Goal: Task Accomplishment & Management: Use online tool/utility

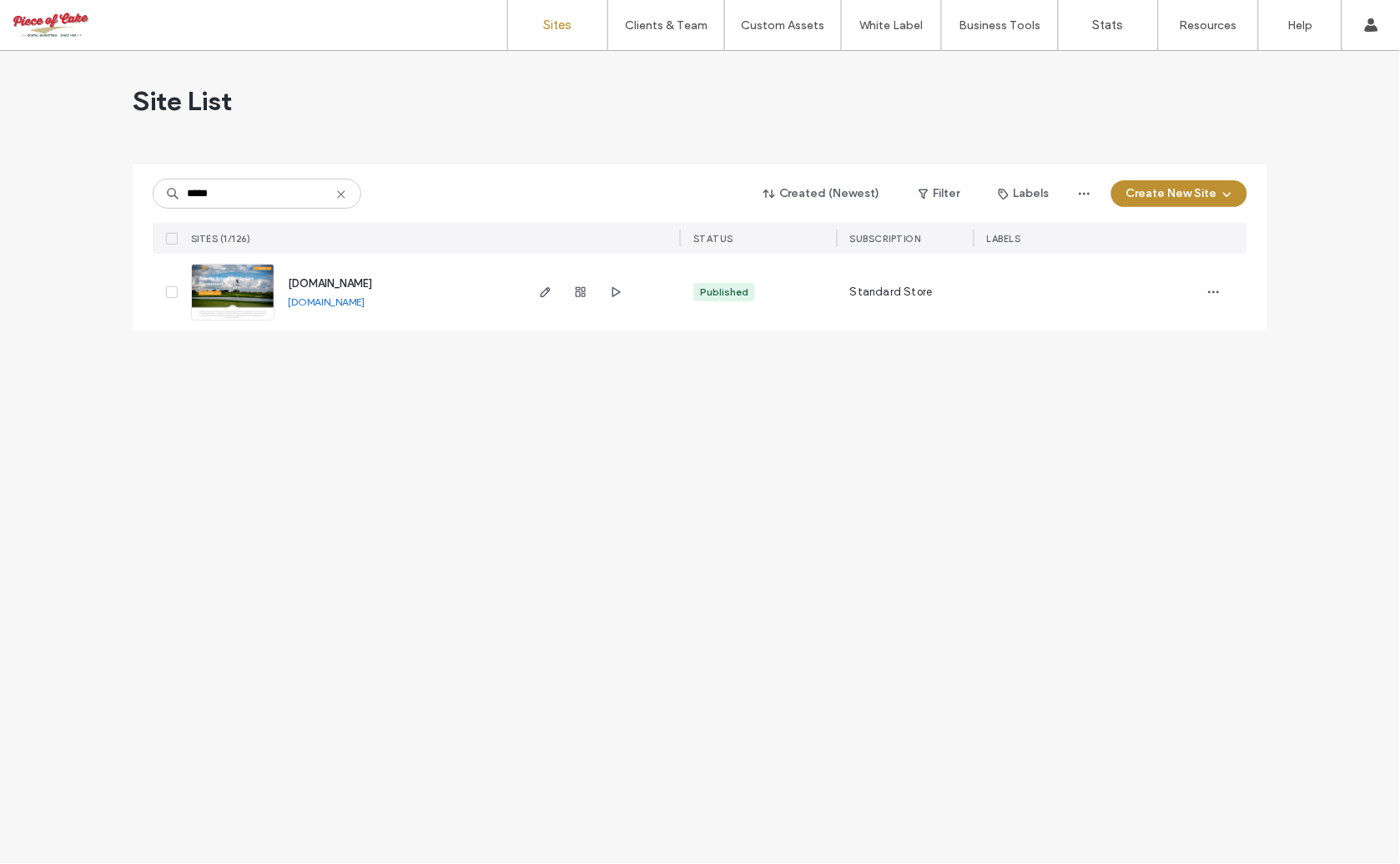
type input "*****"
click at [348, 275] on div "[DOMAIN_NAME]" at bounding box center [330, 283] width 84 height 17
click at [352, 278] on span "[DOMAIN_NAME]" at bounding box center [330, 283] width 84 height 13
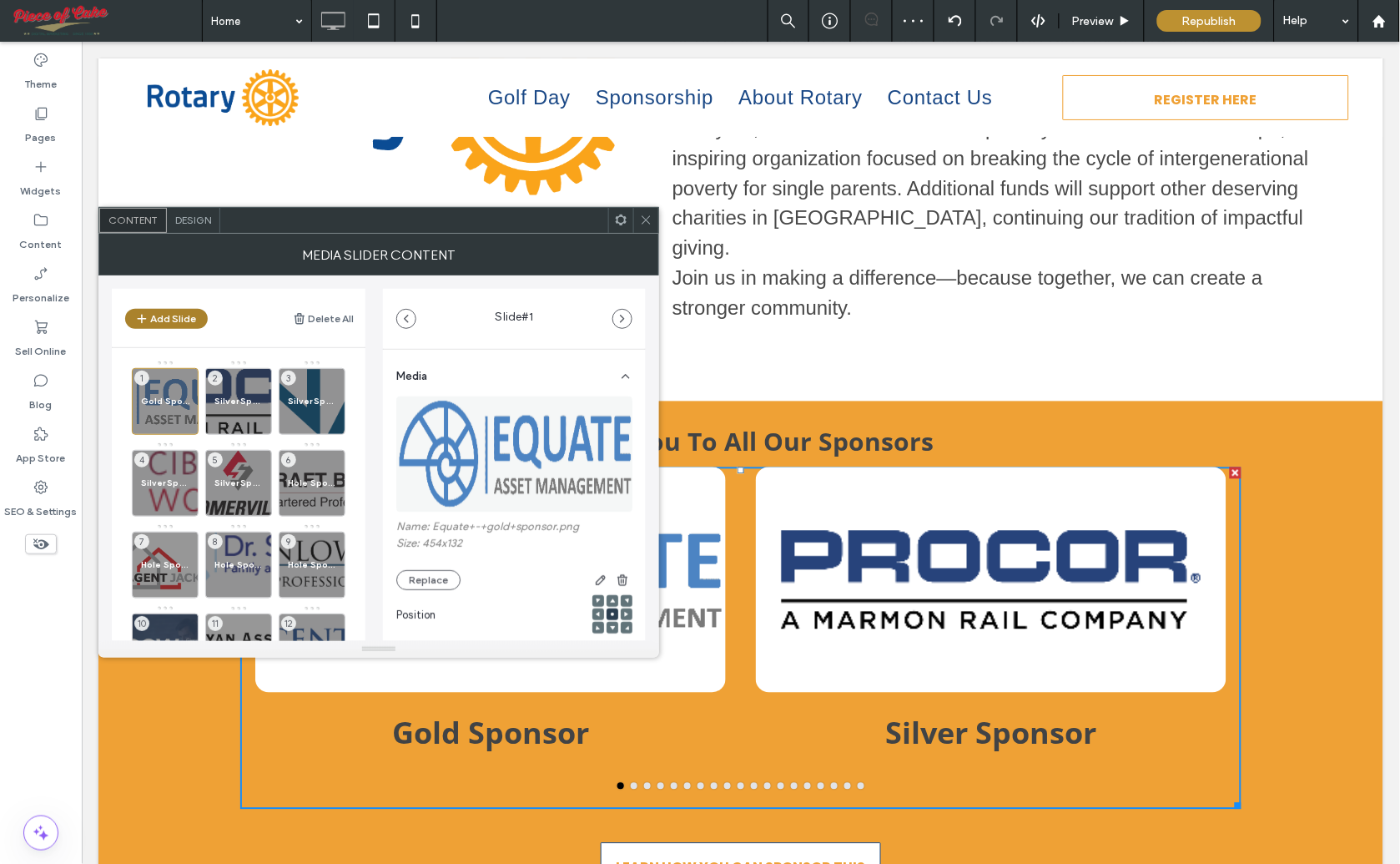
click at [156, 320] on button "Add Slide" at bounding box center [167, 319] width 83 height 20
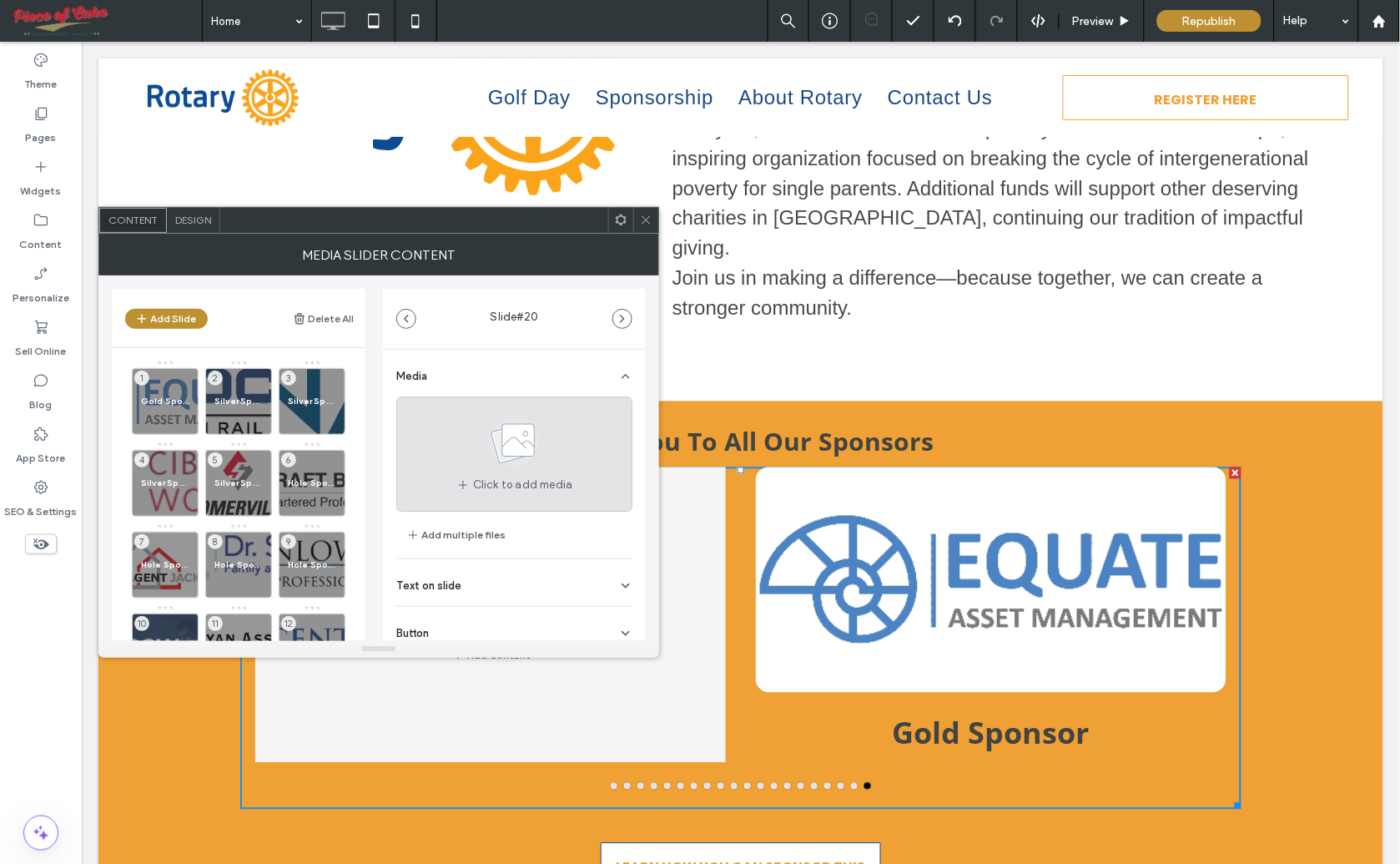
click at [511, 452] on use at bounding box center [514, 441] width 48 height 48
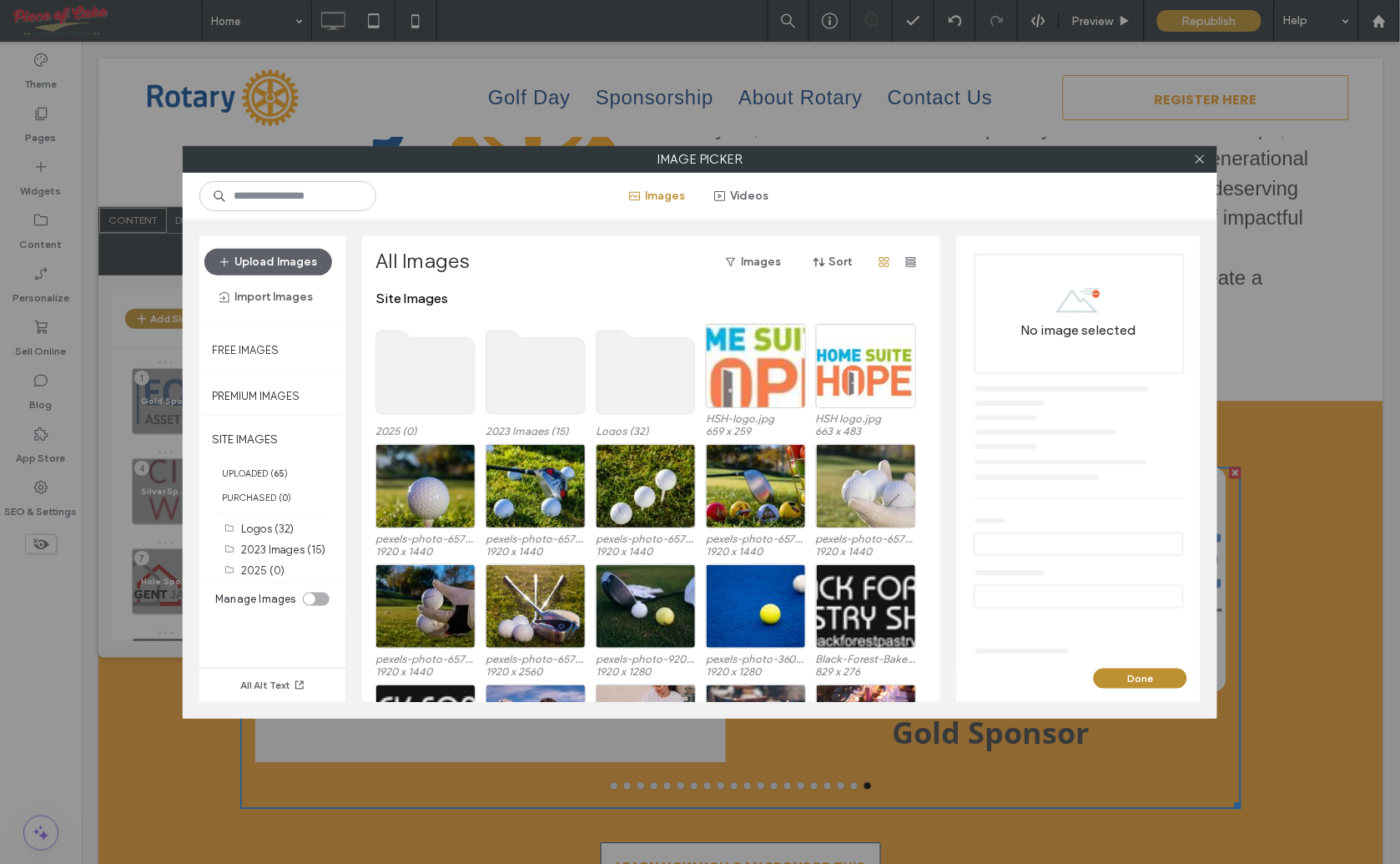
click at [630, 376] on use at bounding box center [646, 372] width 100 height 84
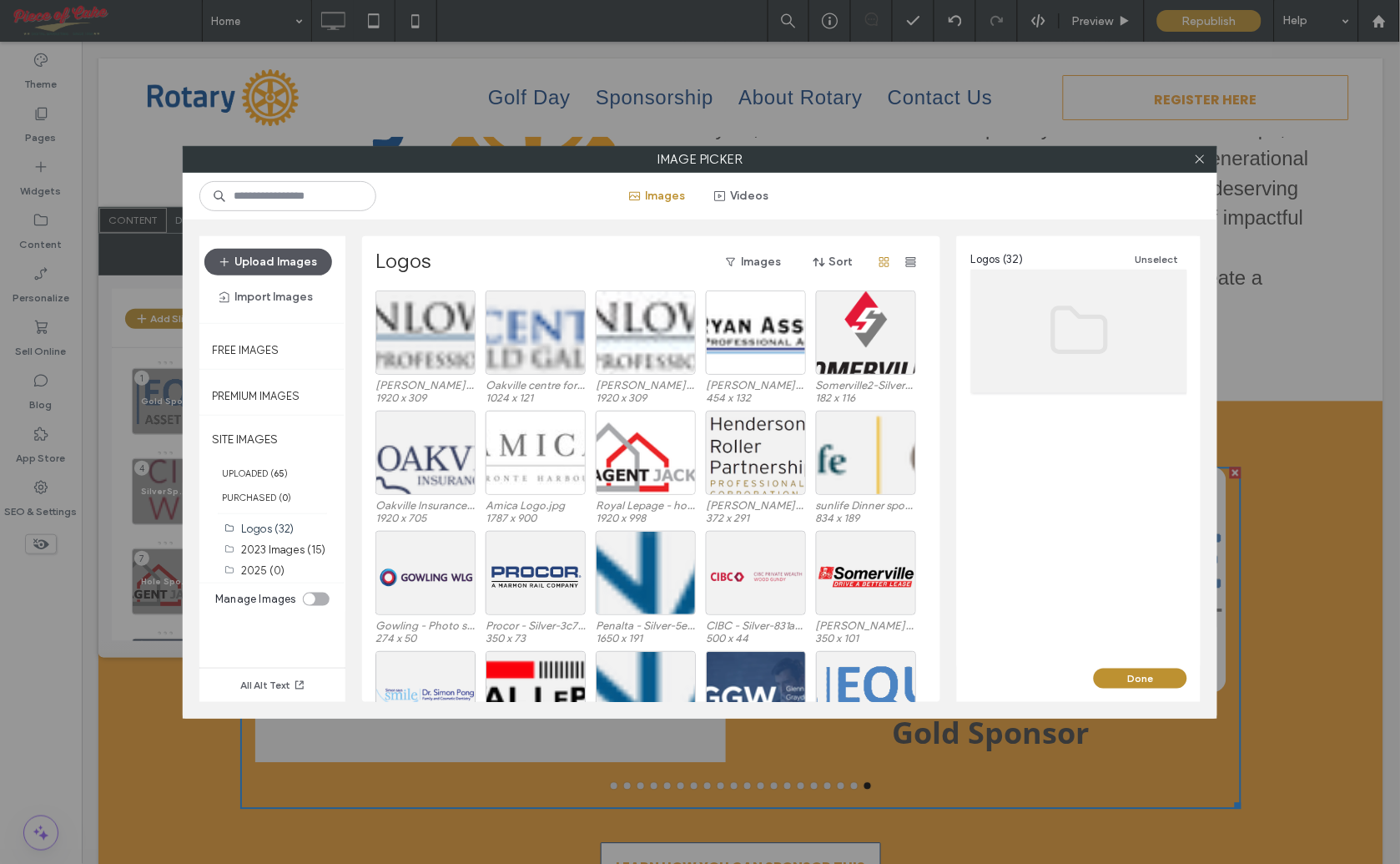
click at [260, 254] on button "Upload Images" at bounding box center [268, 262] width 127 height 27
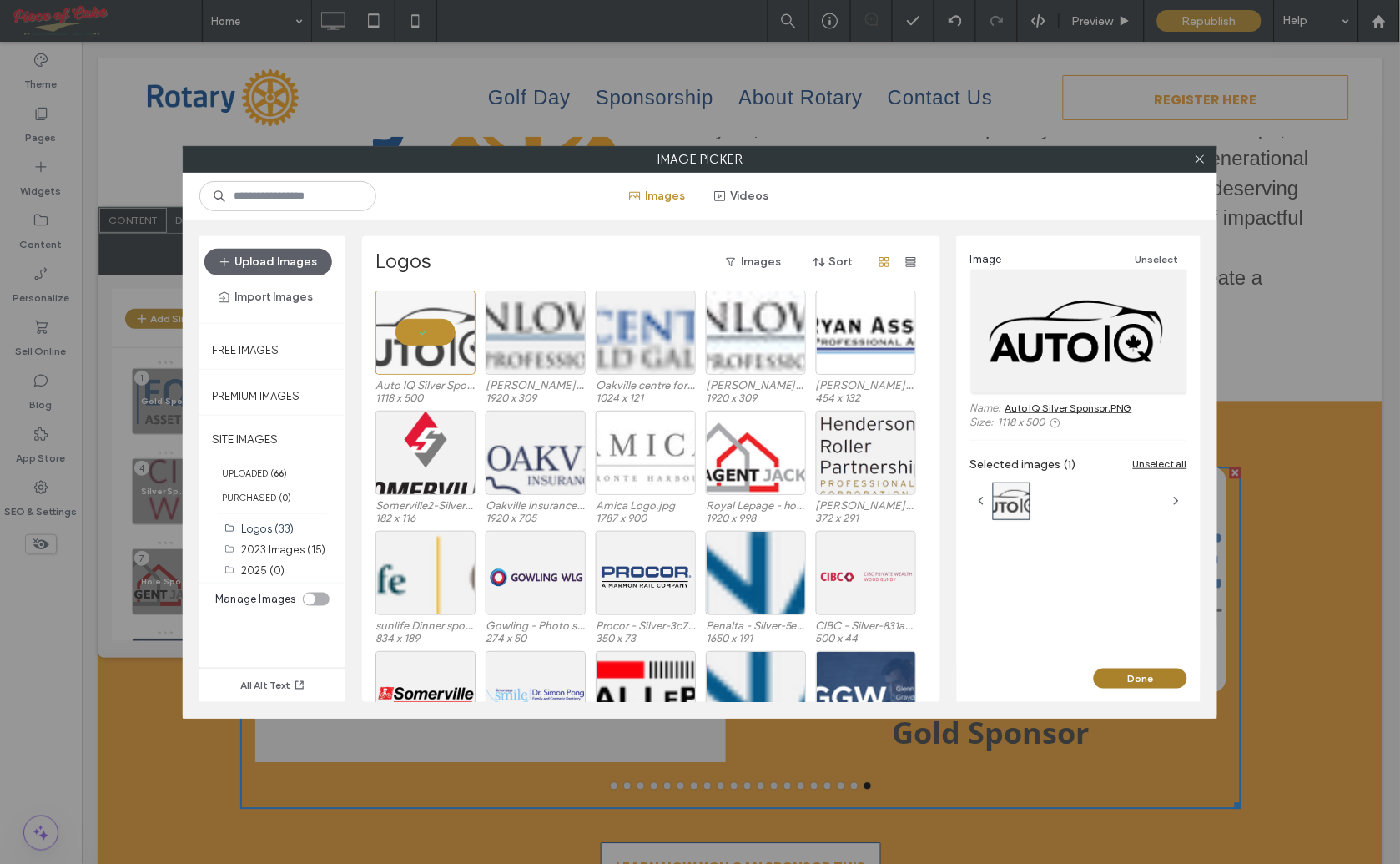
click at [1144, 678] on button "Done" at bounding box center [1140, 678] width 94 height 20
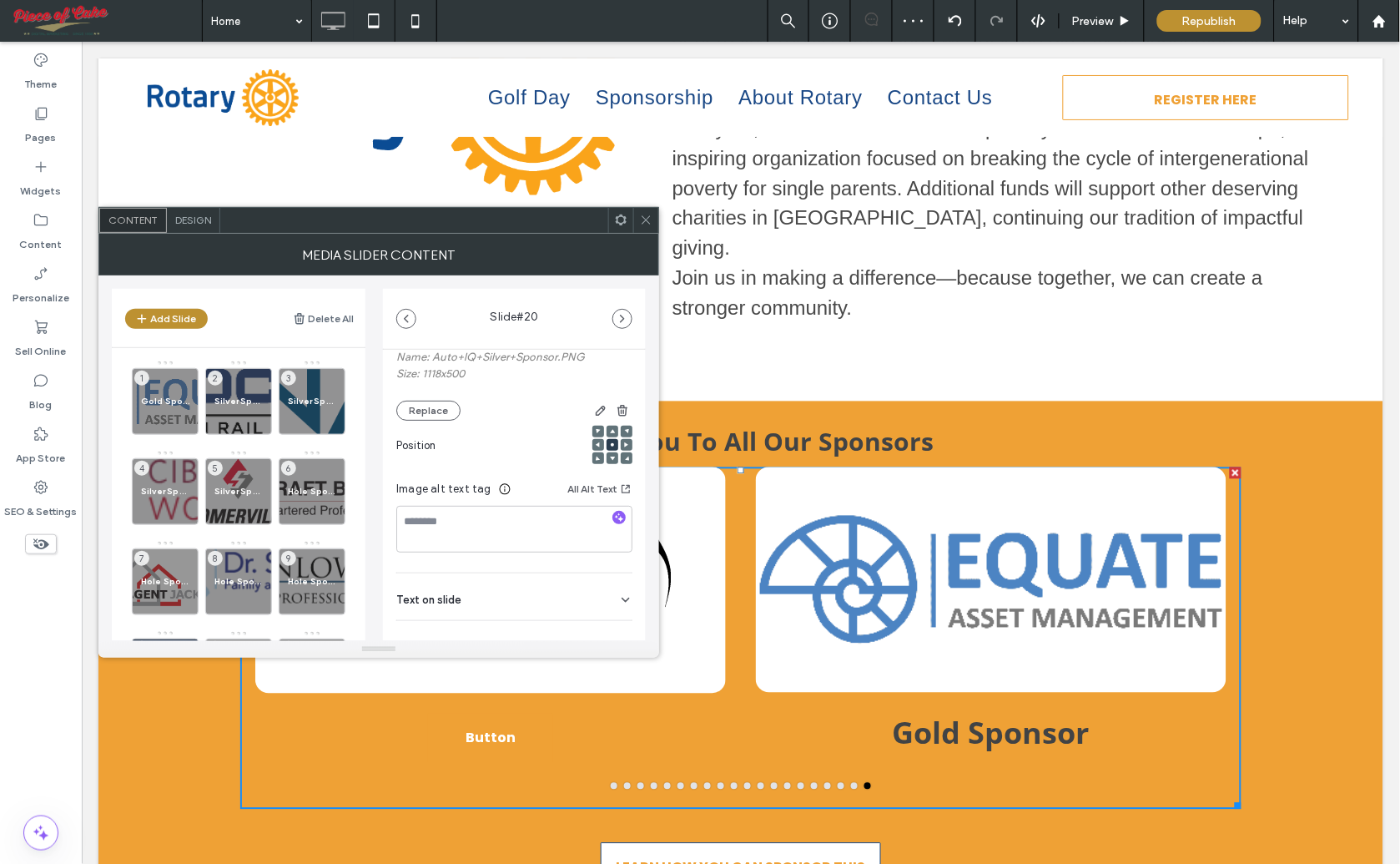
scroll to position [237, 0]
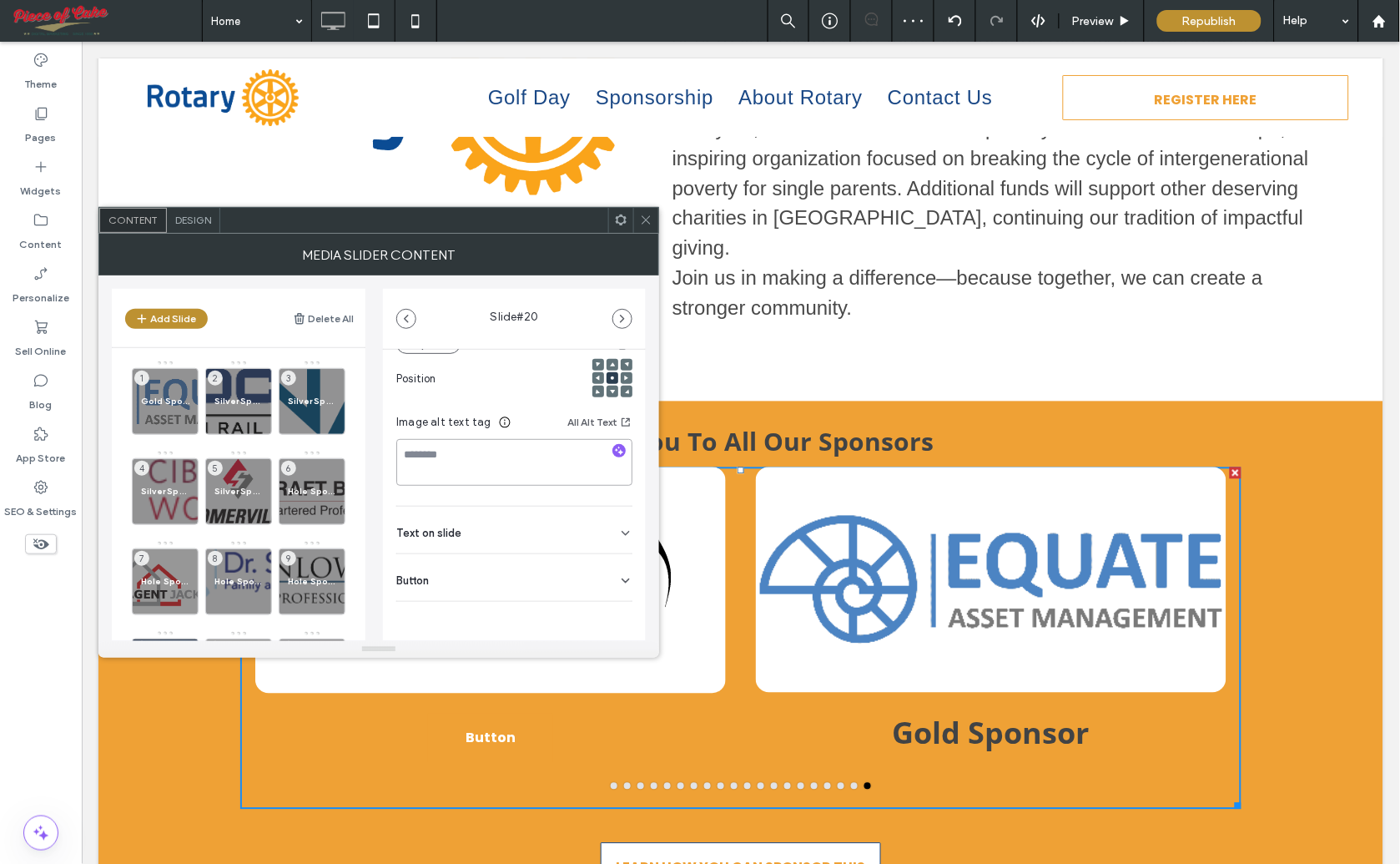
click at [416, 455] on textarea at bounding box center [513, 461] width 236 height 46
click at [421, 459] on textarea at bounding box center [513, 461] width 236 height 46
type textarea "**********"
click at [619, 576] on icon at bounding box center [626, 581] width 14 height 14
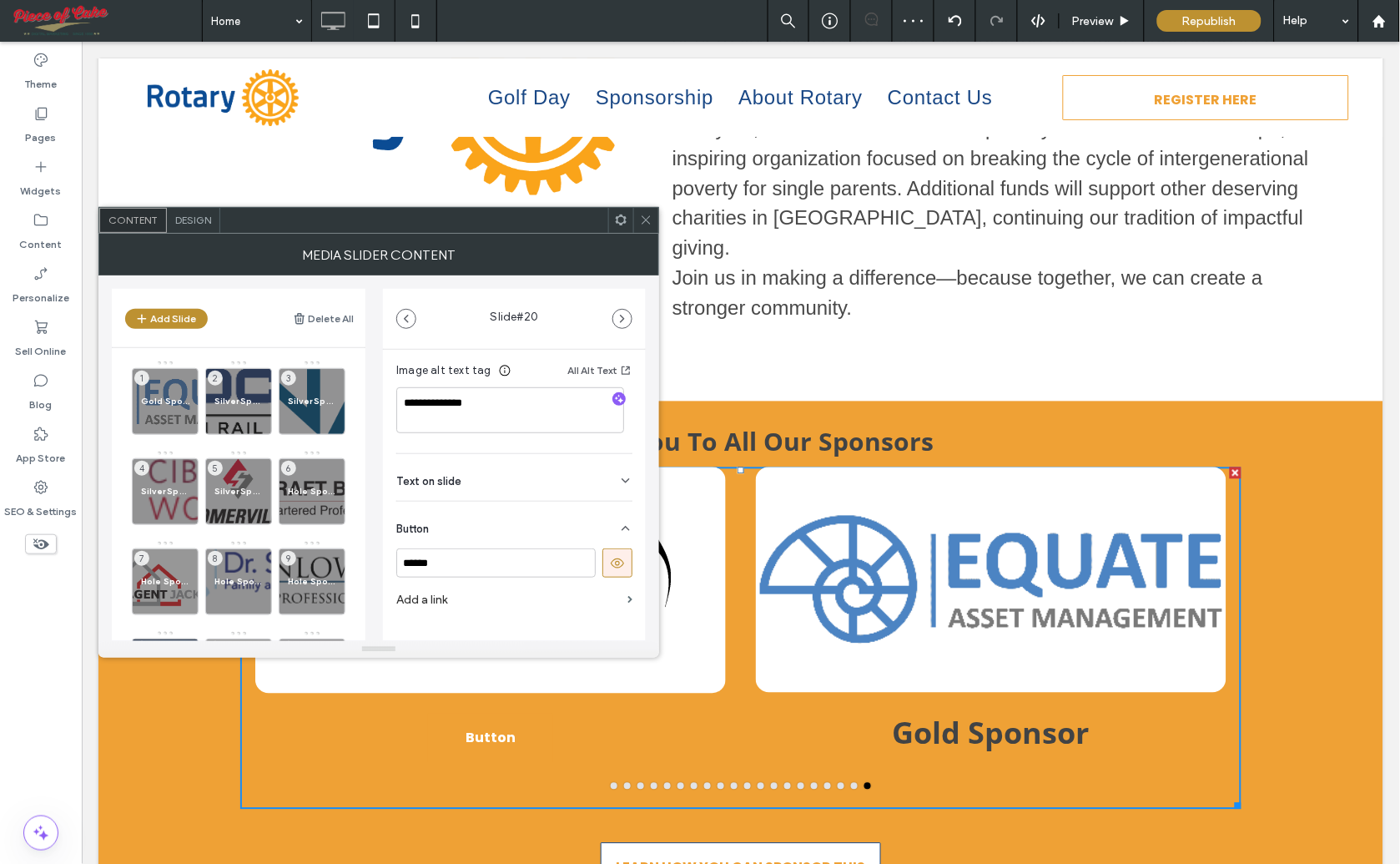
scroll to position [315, 0]
click at [431, 536] on input "******" at bounding box center [496, 535] width 199 height 30
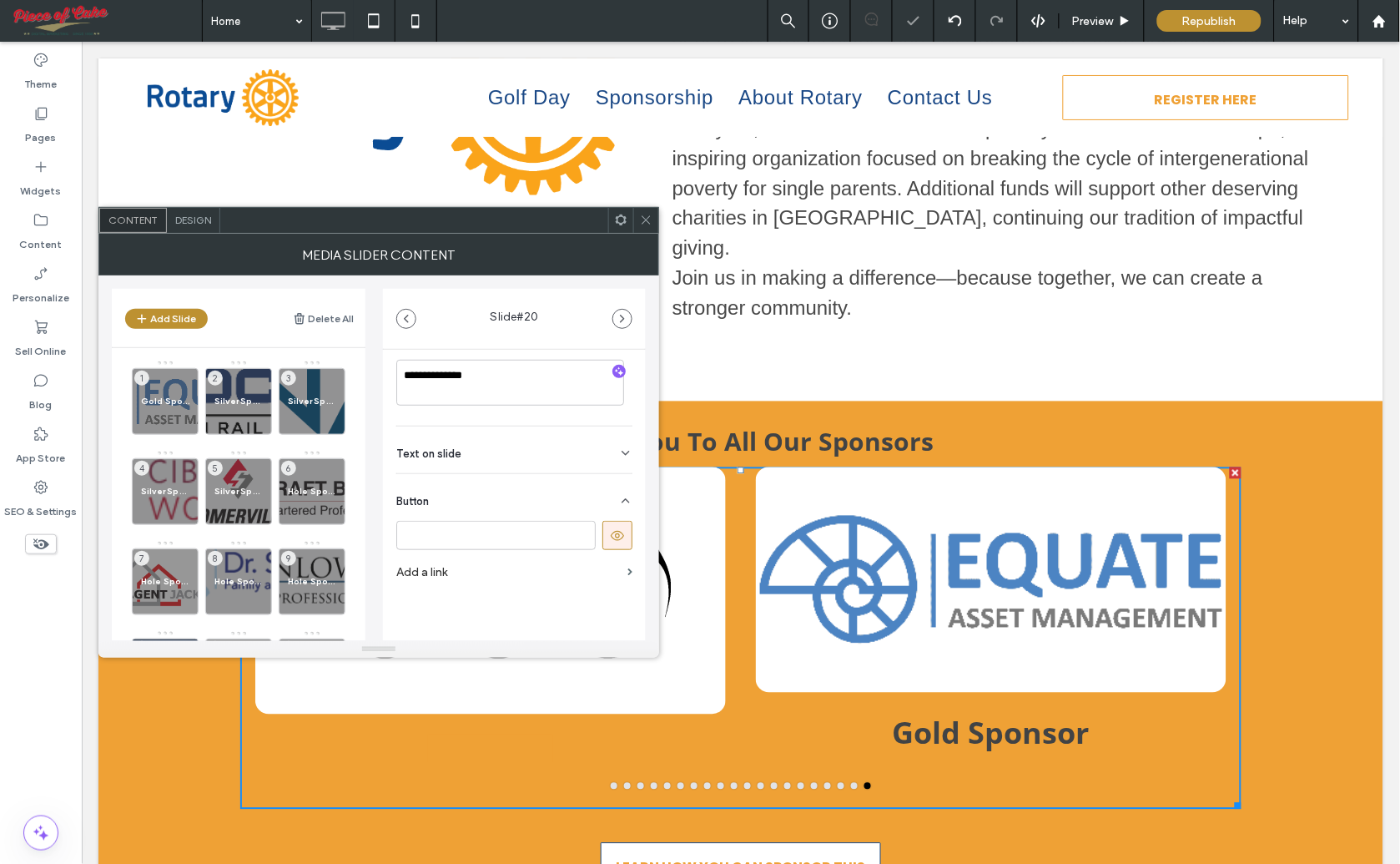
click at [602, 540] on button at bounding box center [617, 535] width 30 height 30
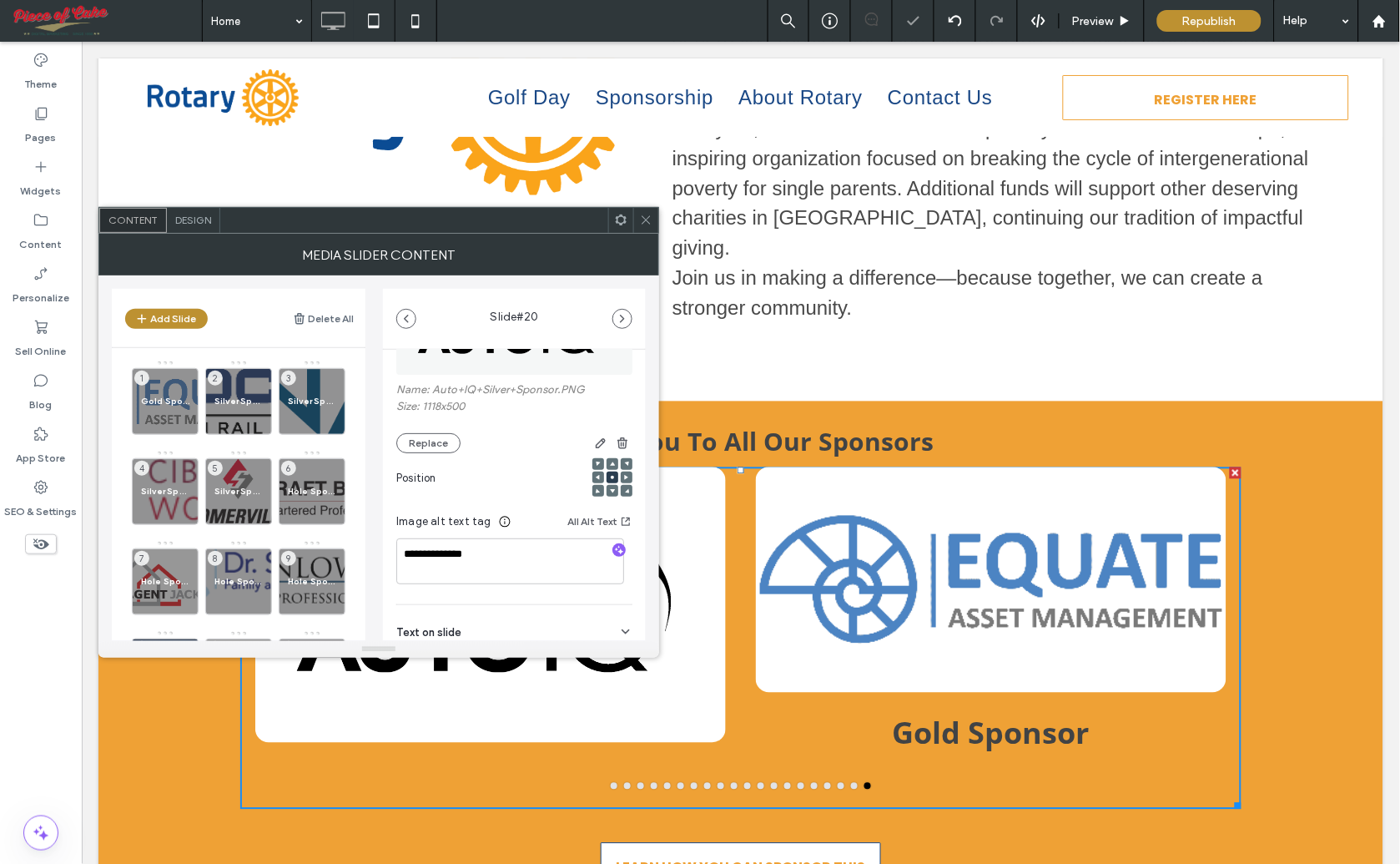
scroll to position [130, 0]
click at [498, 454] on div at bounding box center [546, 449] width 172 height 20
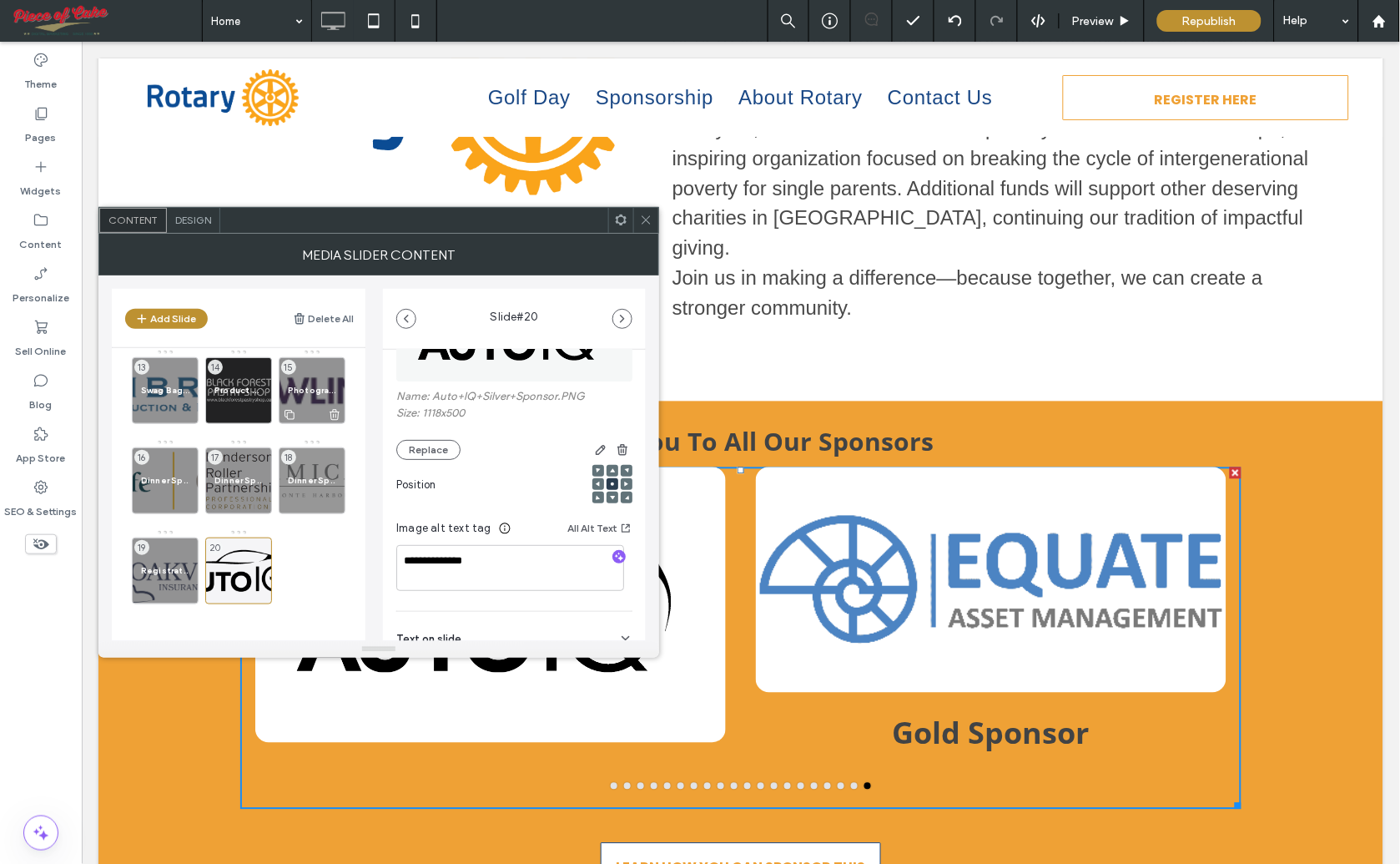
scroll to position [372, 0]
click at [161, 562] on div "Registration Desk Sponsor 19" at bounding box center [166, 570] width 67 height 67
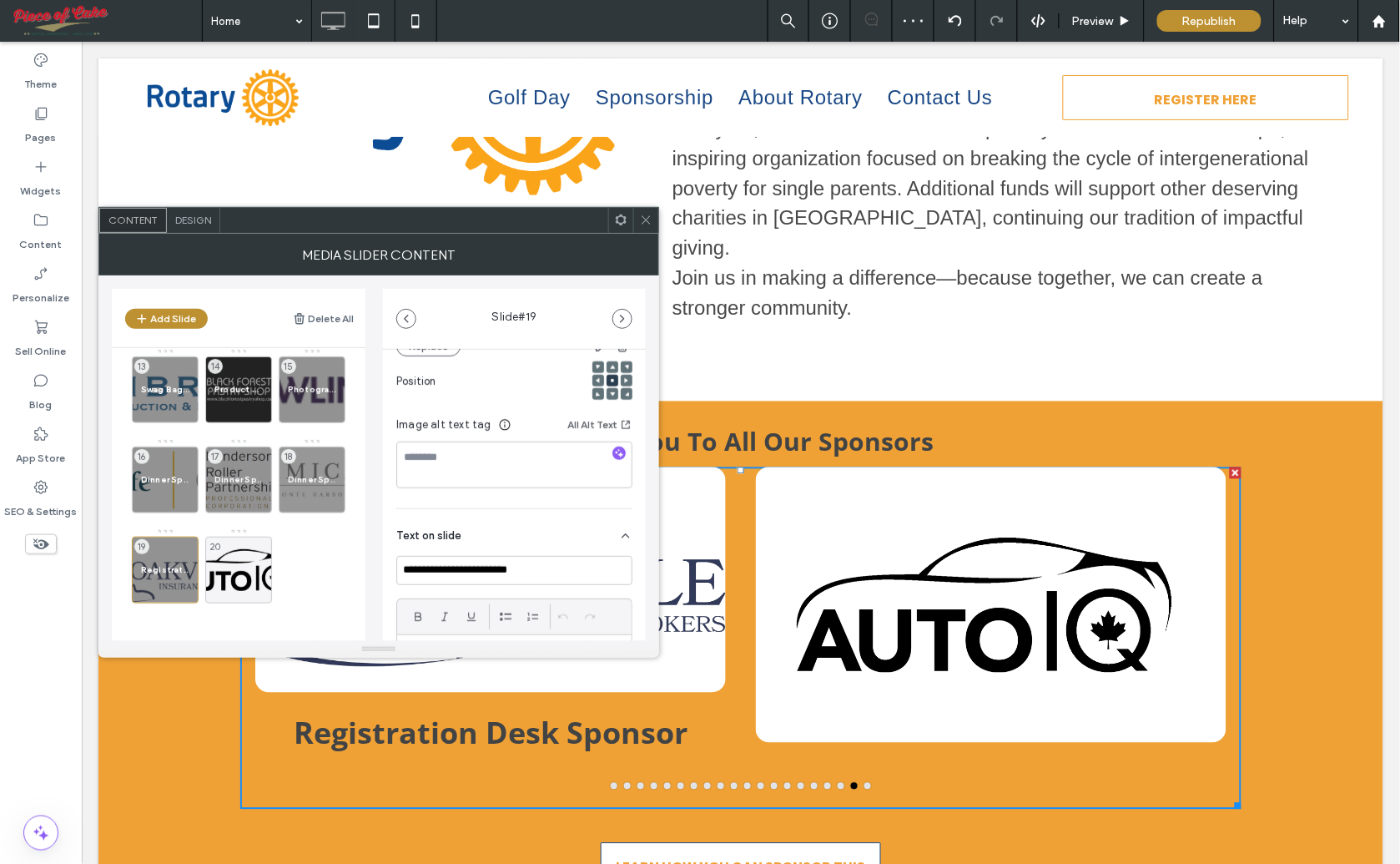
scroll to position [277, 0]
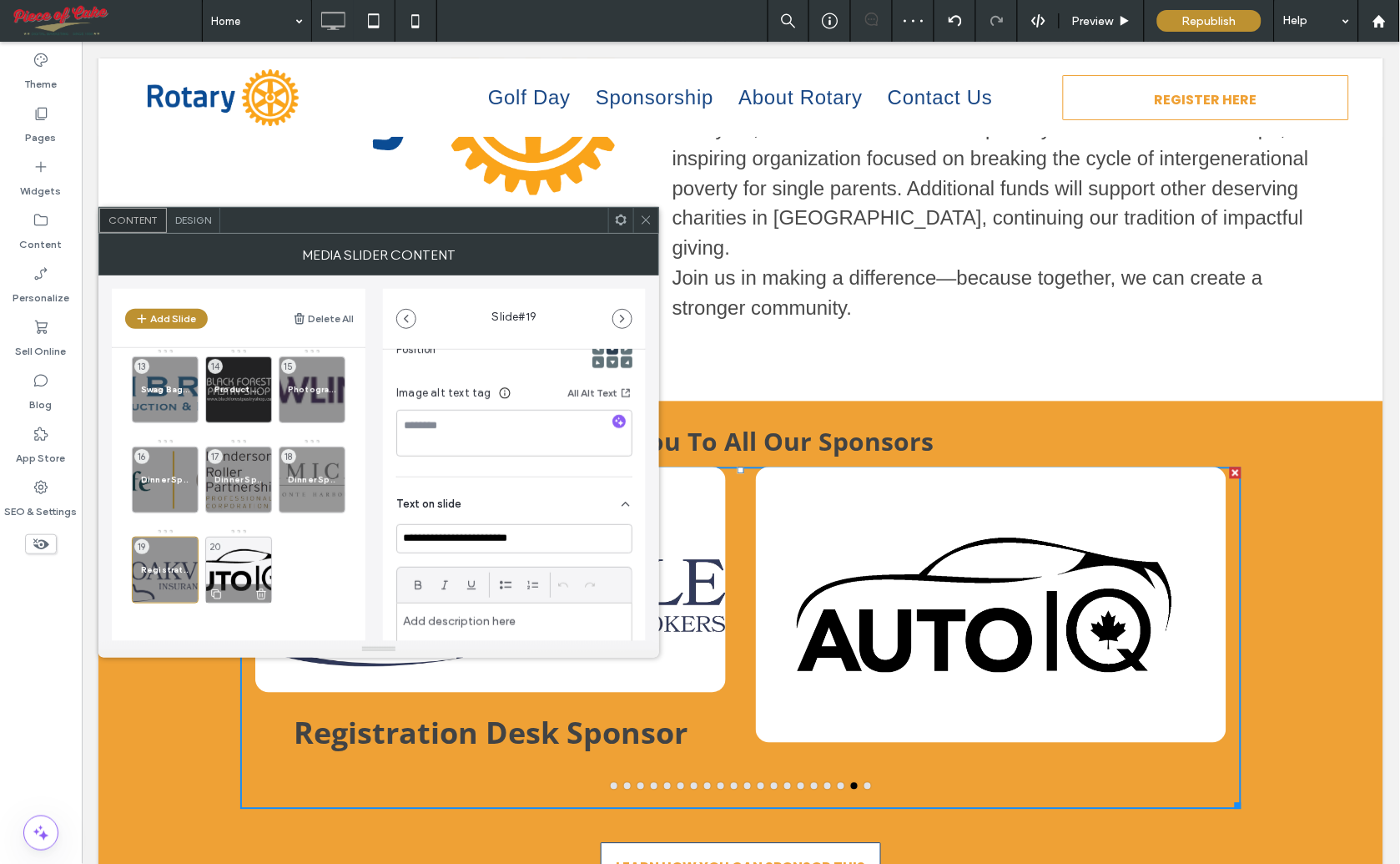
click at [231, 569] on div "20" at bounding box center [239, 570] width 67 height 67
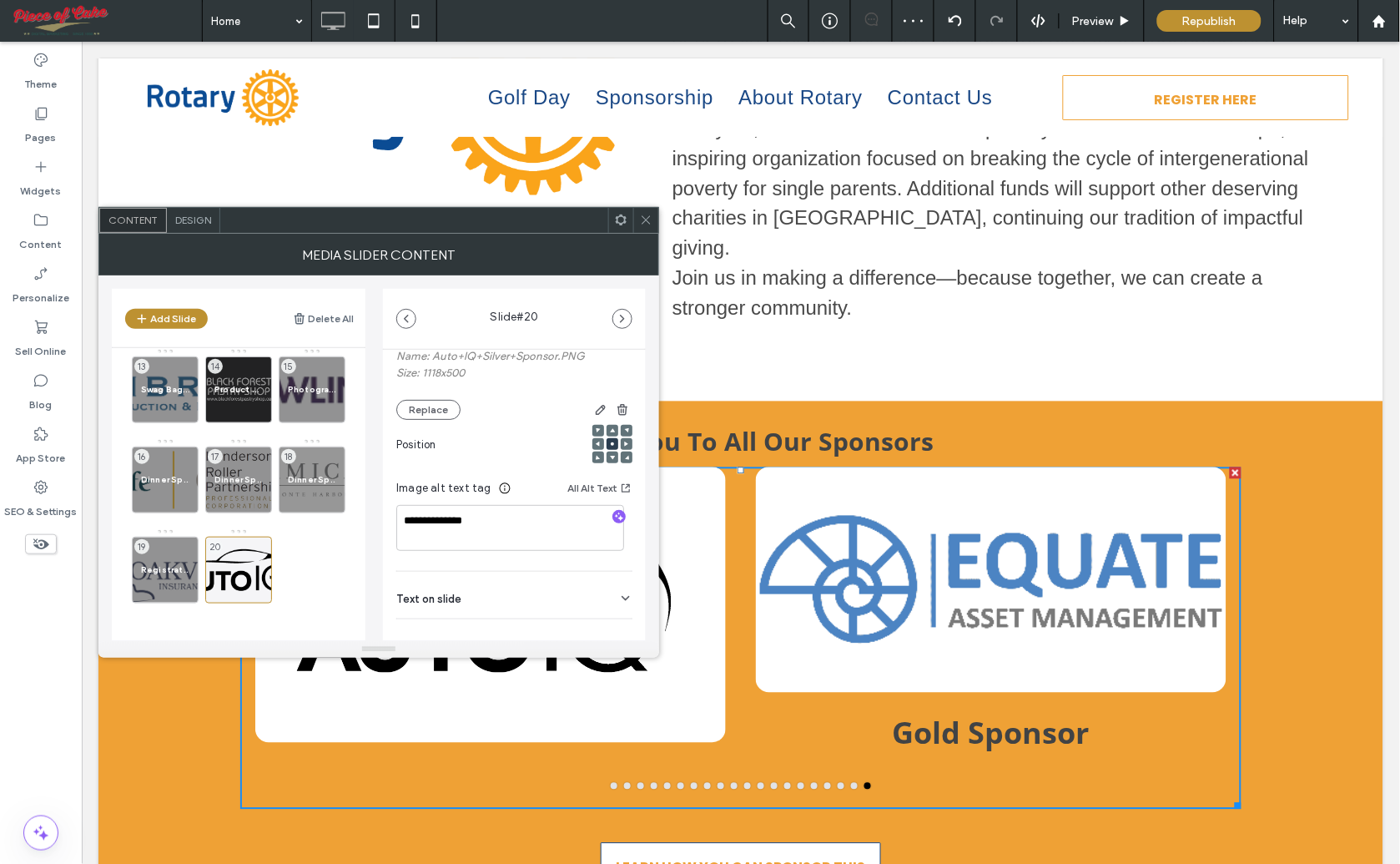
scroll to position [186, 0]
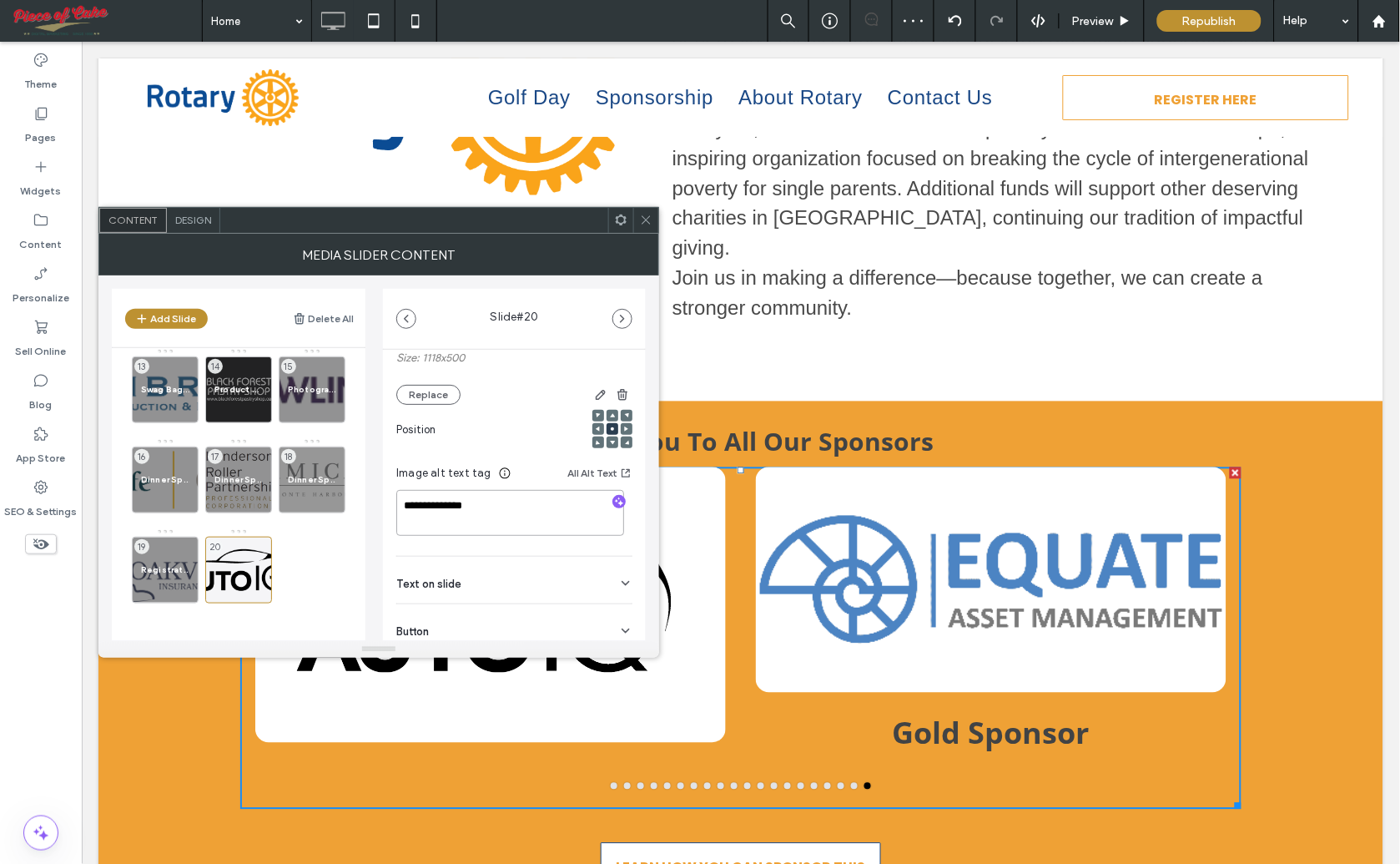
click at [445, 509] on textarea "**********" at bounding box center [509, 512] width 228 height 46
click at [453, 588] on span "Text on slide" at bounding box center [428, 584] width 65 height 11
click at [447, 613] on input at bounding box center [513, 618] width 236 height 30
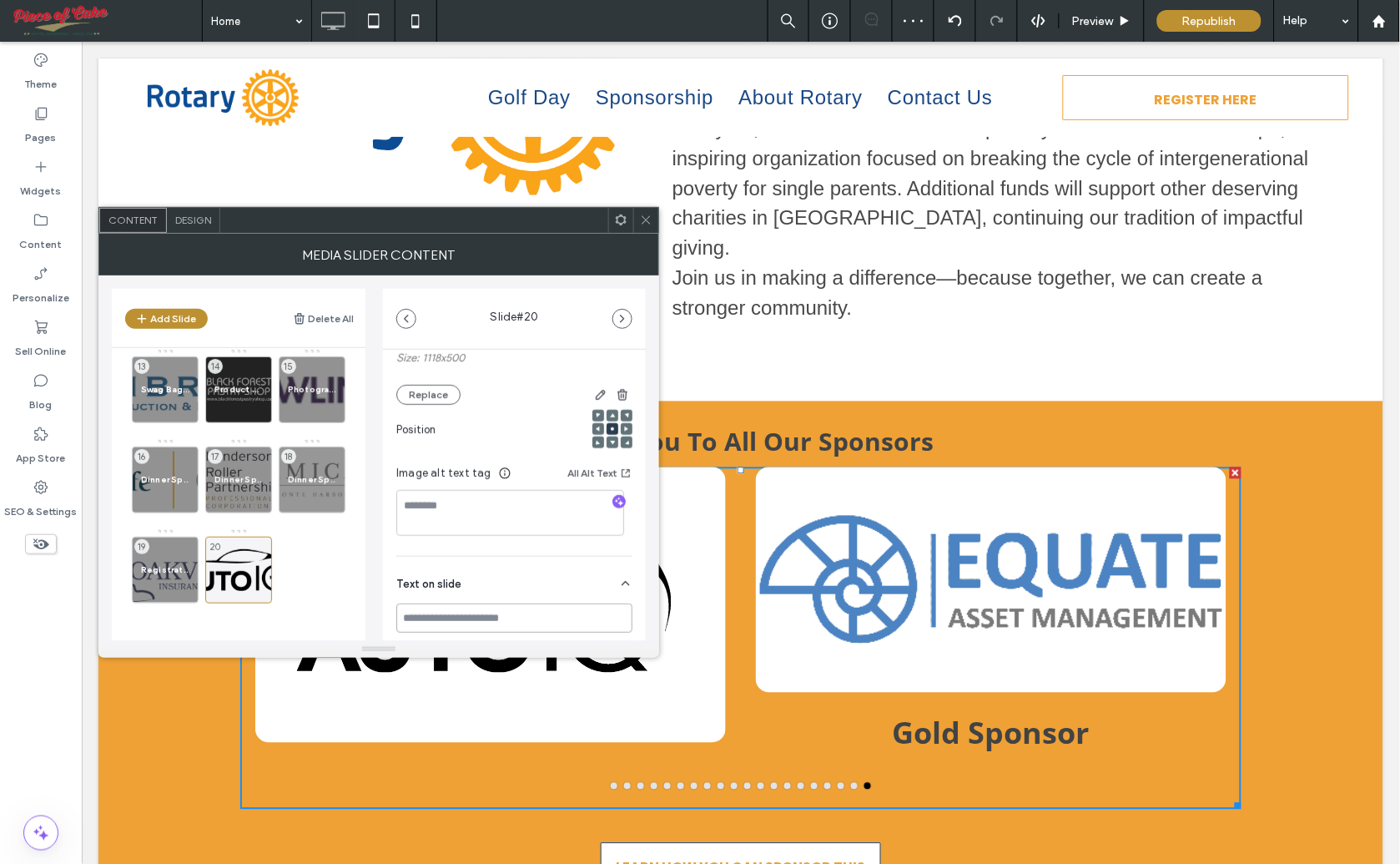
paste input "**********"
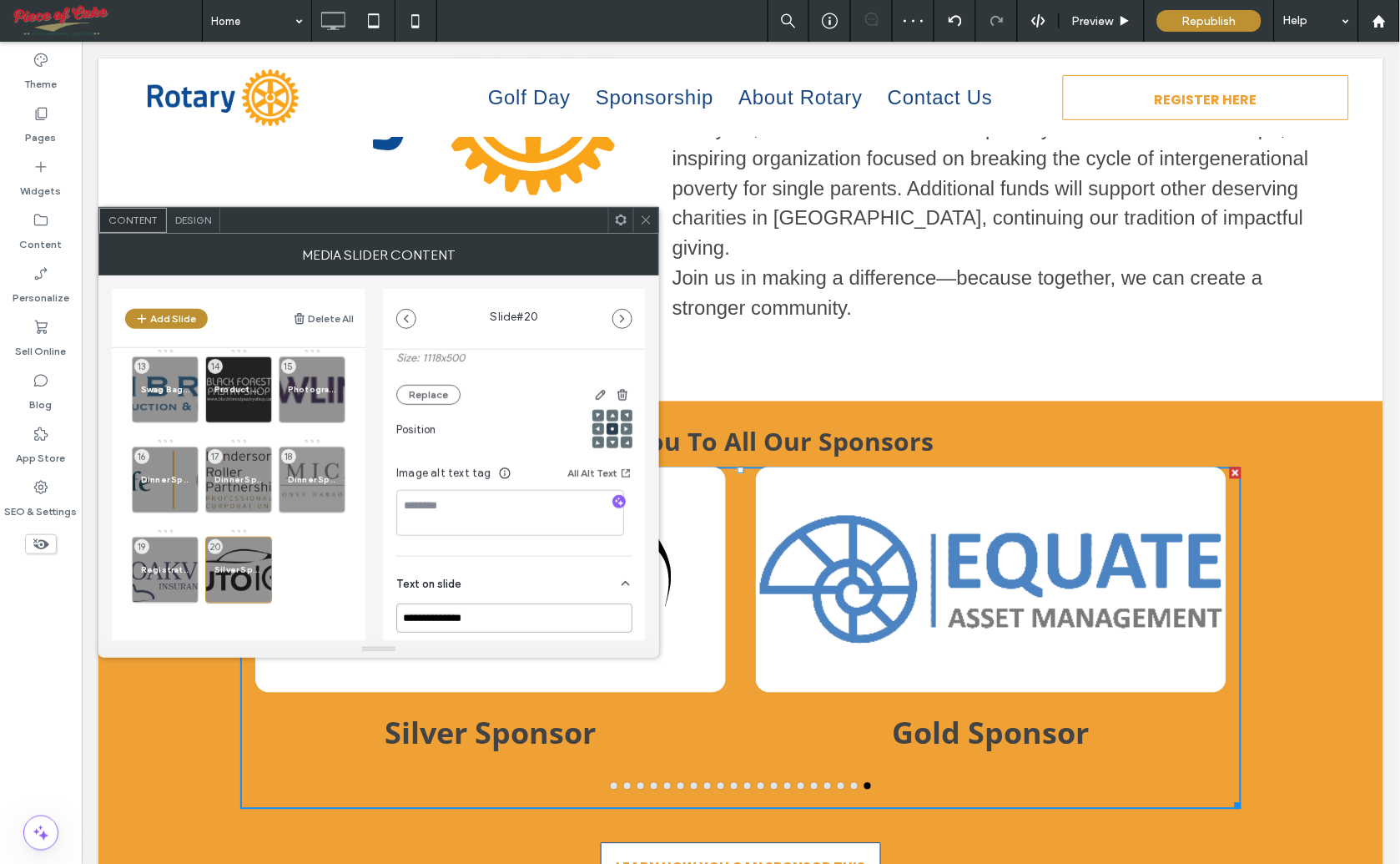
type input "**********"
click at [534, 574] on div "Text on slide" at bounding box center [513, 580] width 236 height 46
click at [530, 576] on div "Text on slide" at bounding box center [513, 580] width 236 height 46
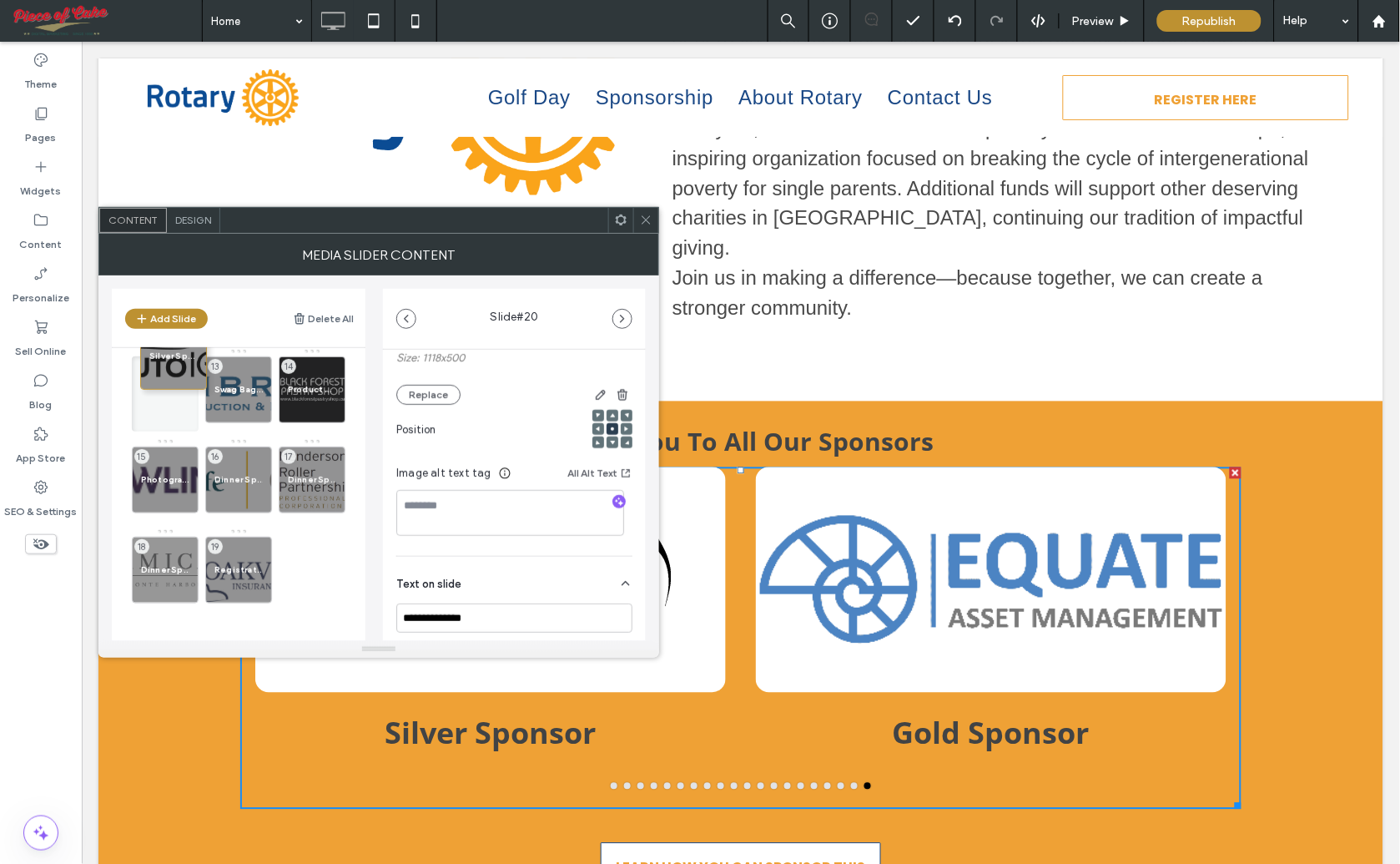
drag, startPoint x: 234, startPoint y: 571, endPoint x: 168, endPoint y: 396, distance: 187.0
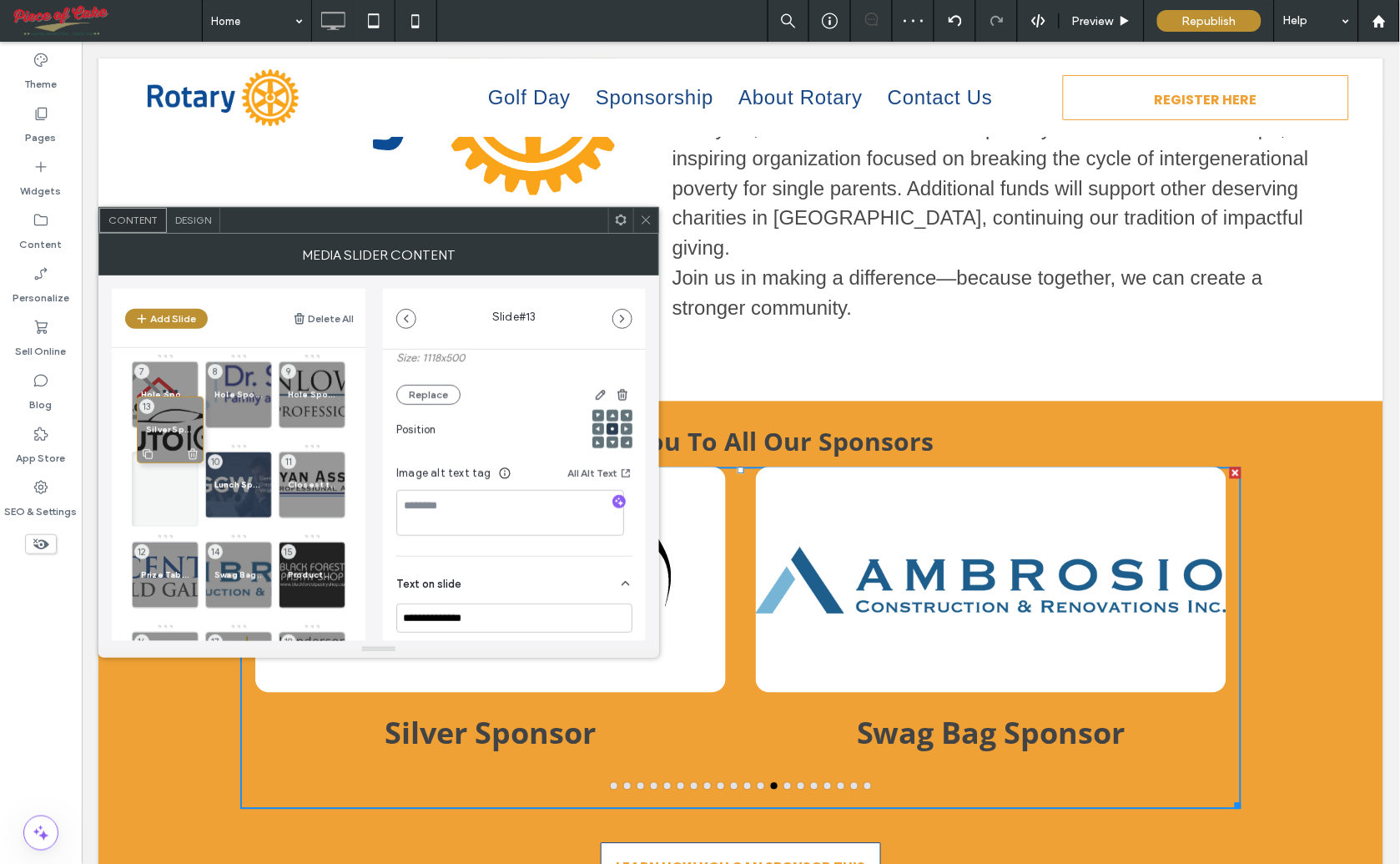
scroll to position [0, 0]
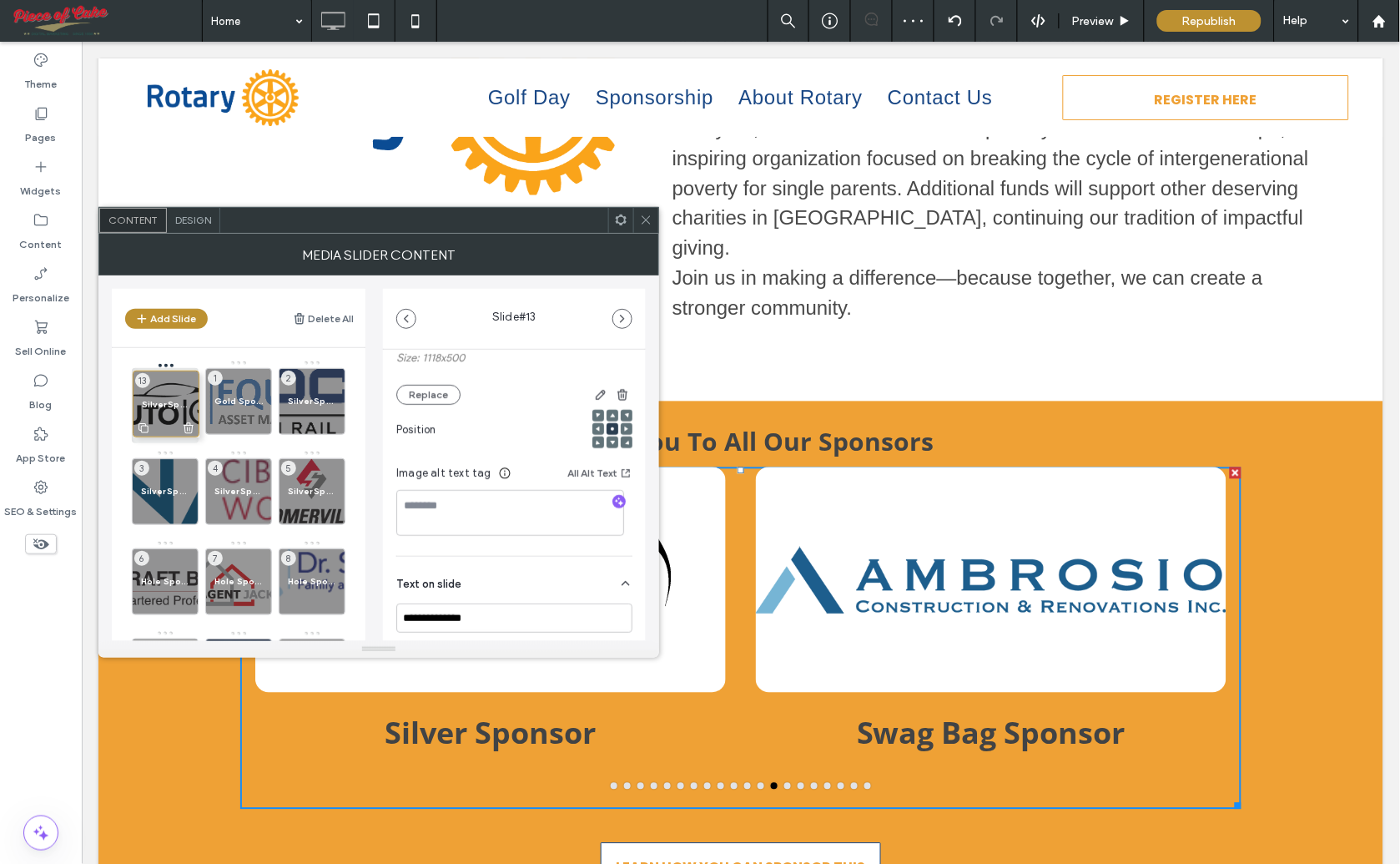
drag, startPoint x: 172, startPoint y: 563, endPoint x: 173, endPoint y: 392, distance: 171.0
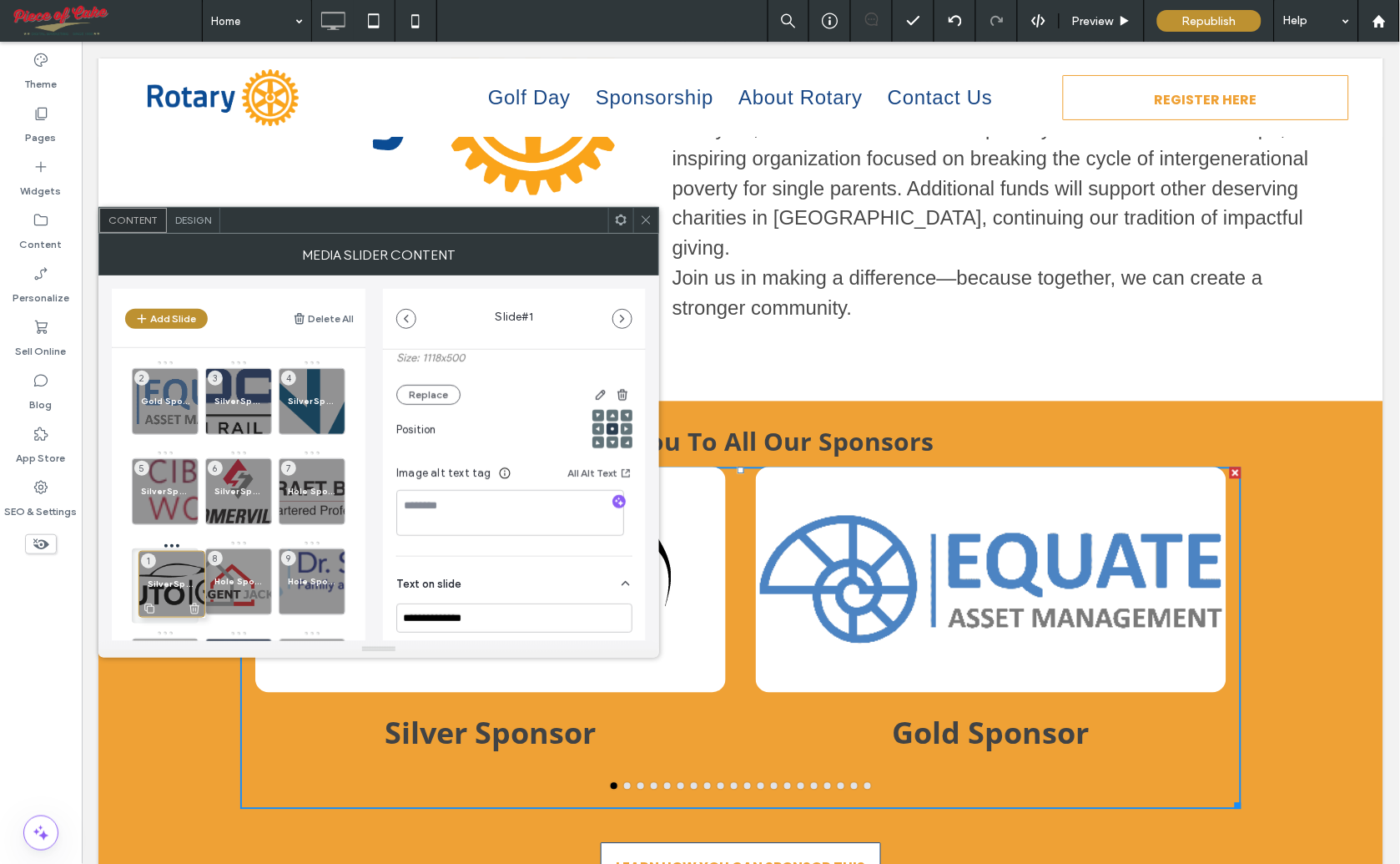
drag, startPoint x: 153, startPoint y: 407, endPoint x: 159, endPoint y: 589, distance: 182.1
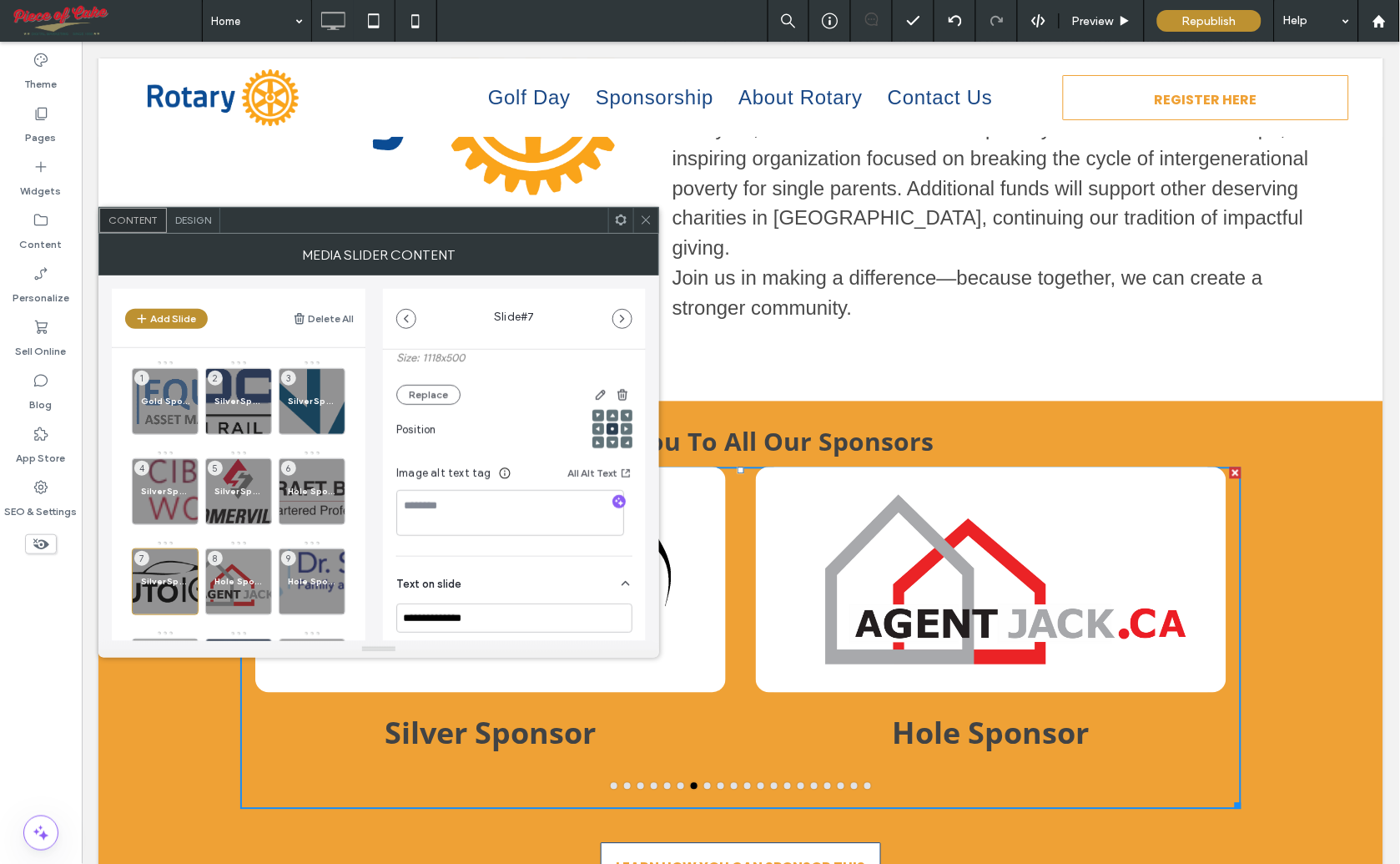
click at [646, 222] on icon at bounding box center [646, 219] width 13 height 13
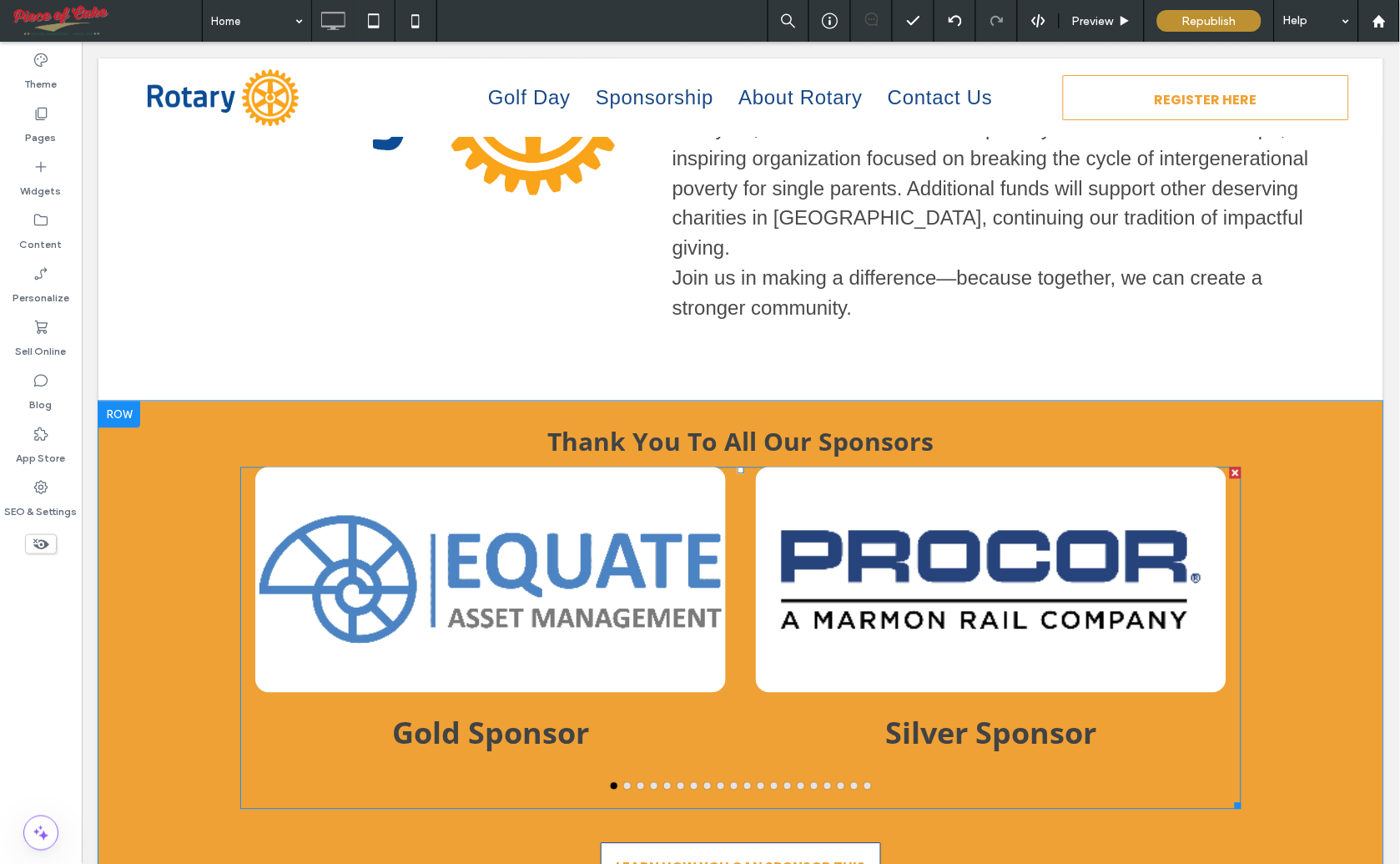
click at [623, 782] on button "go to slide 2" at bounding box center [626, 785] width 7 height 7
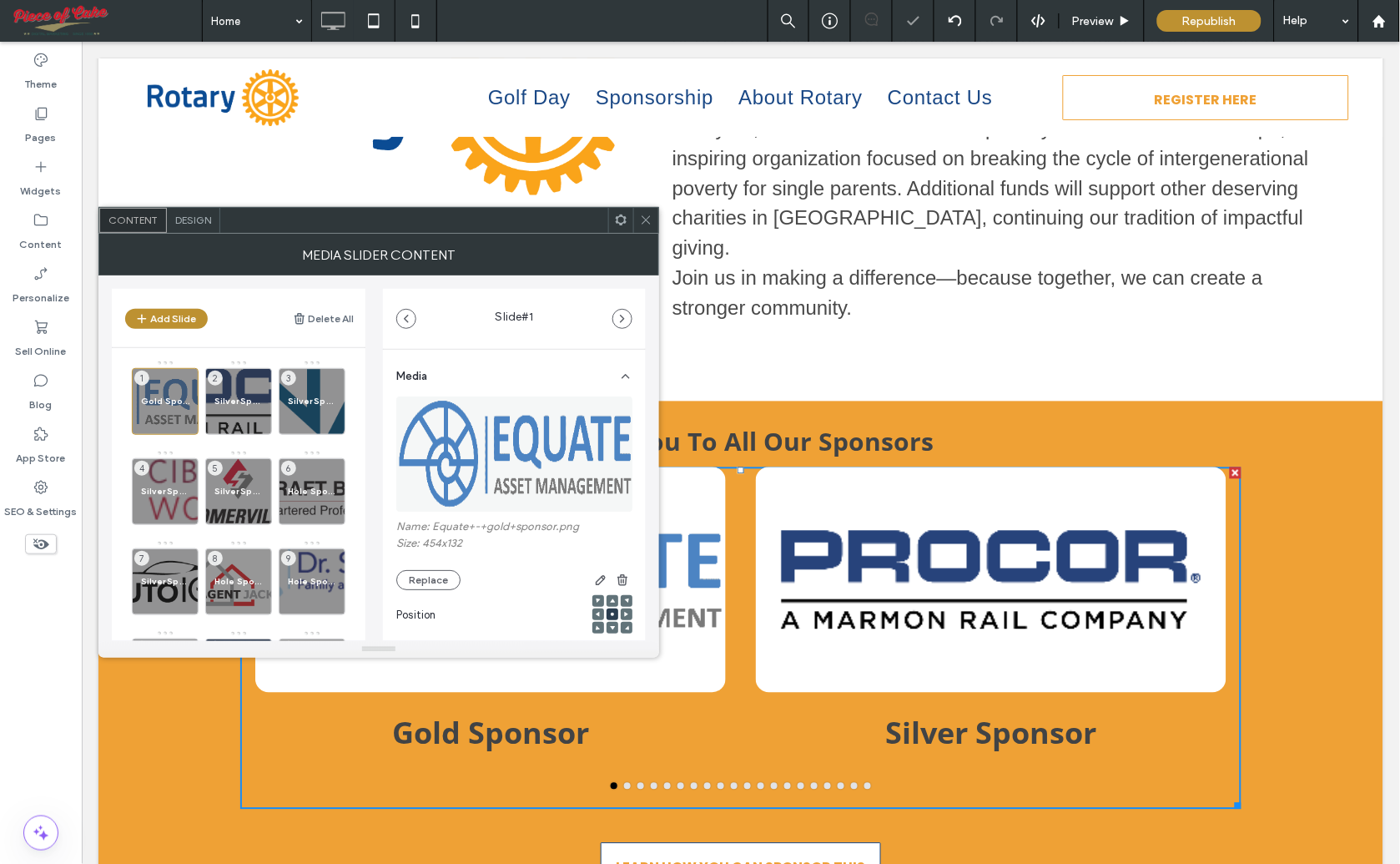
click at [637, 782] on button "go to slide 3" at bounding box center [640, 785] width 7 height 7
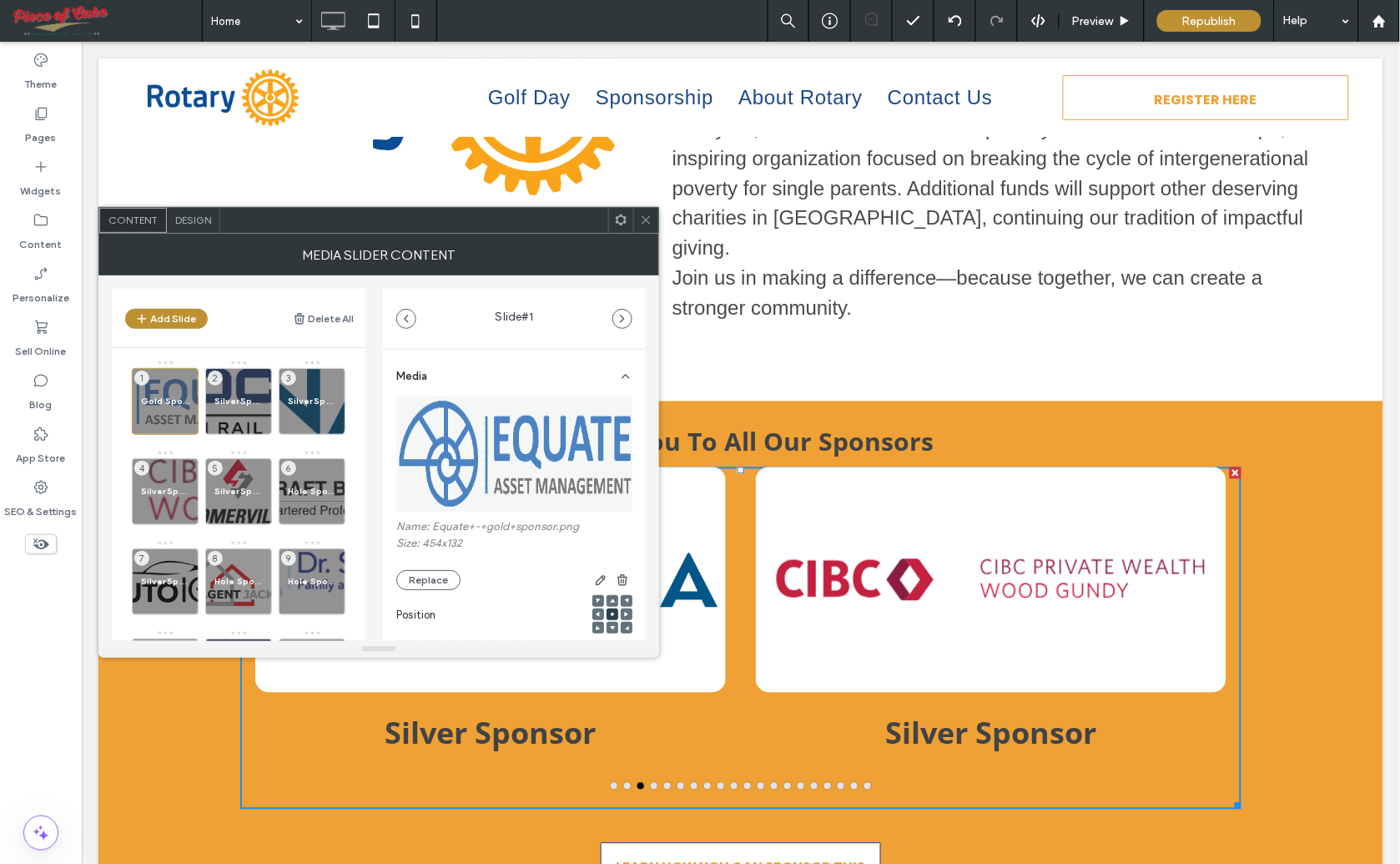
click at [650, 782] on button "go to slide 4" at bounding box center [653, 785] width 7 height 7
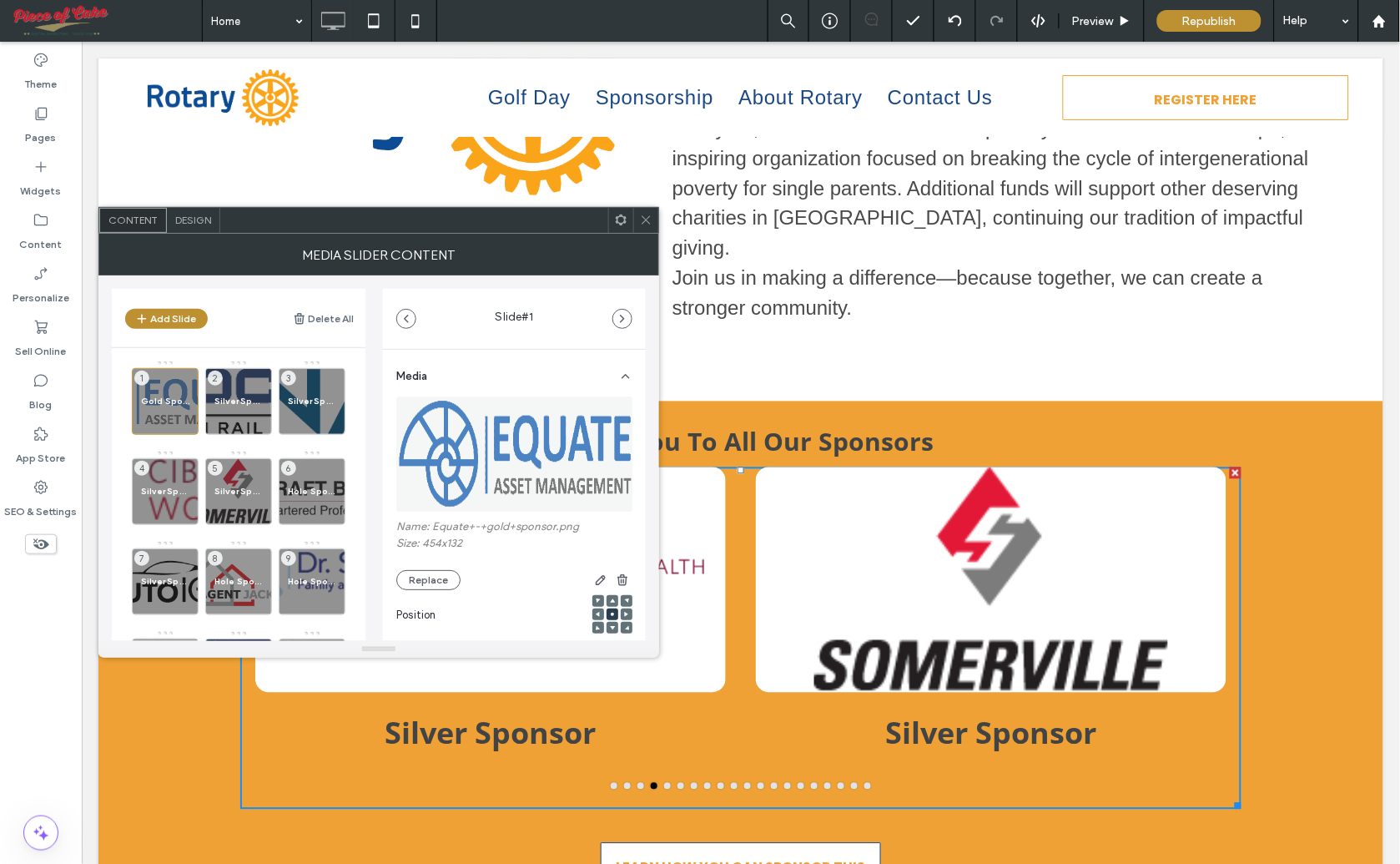
click at [663, 782] on button "go to slide 5" at bounding box center [666, 785] width 7 height 7
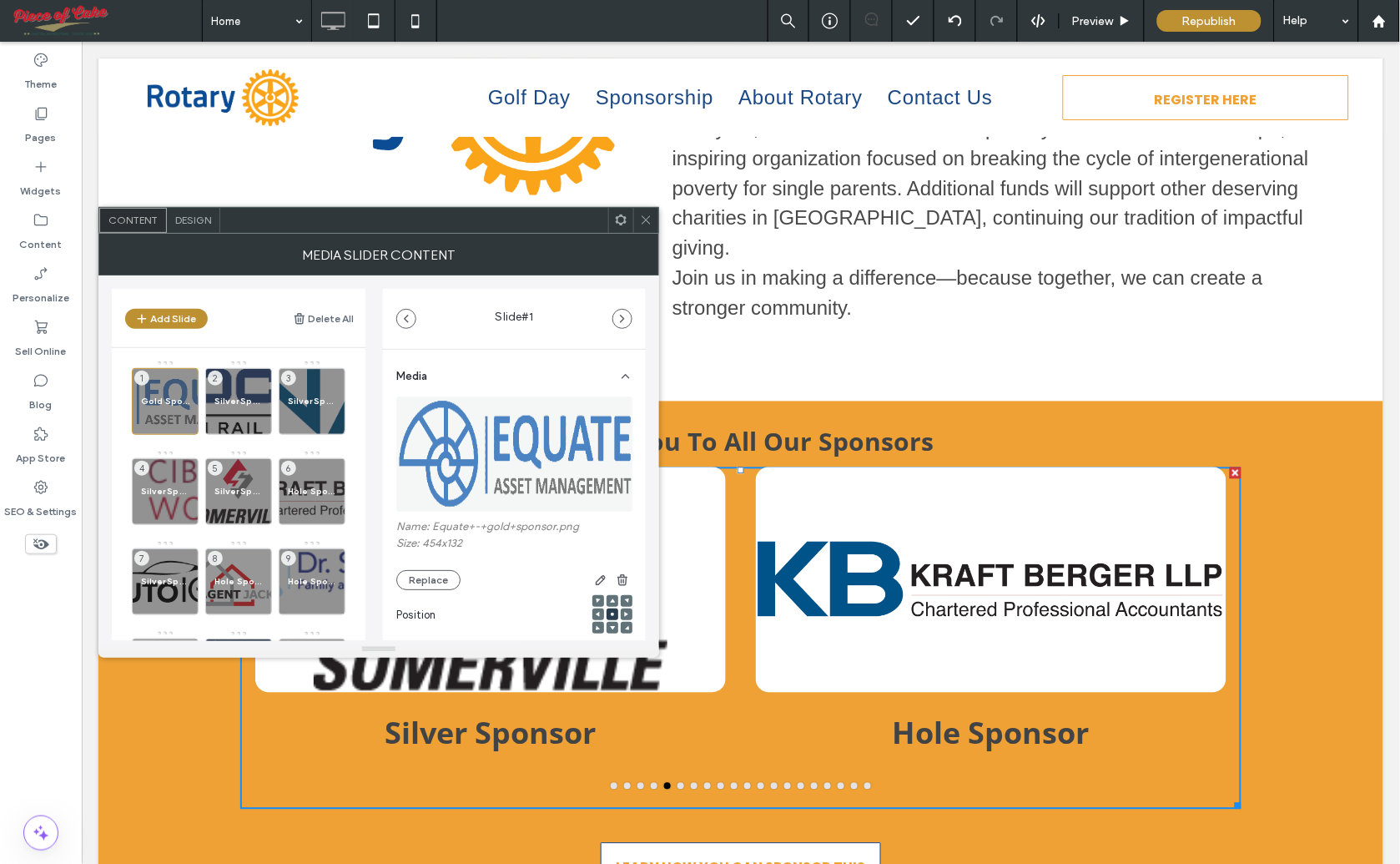
click at [650, 782] on button "go to slide 4" at bounding box center [653, 785] width 7 height 7
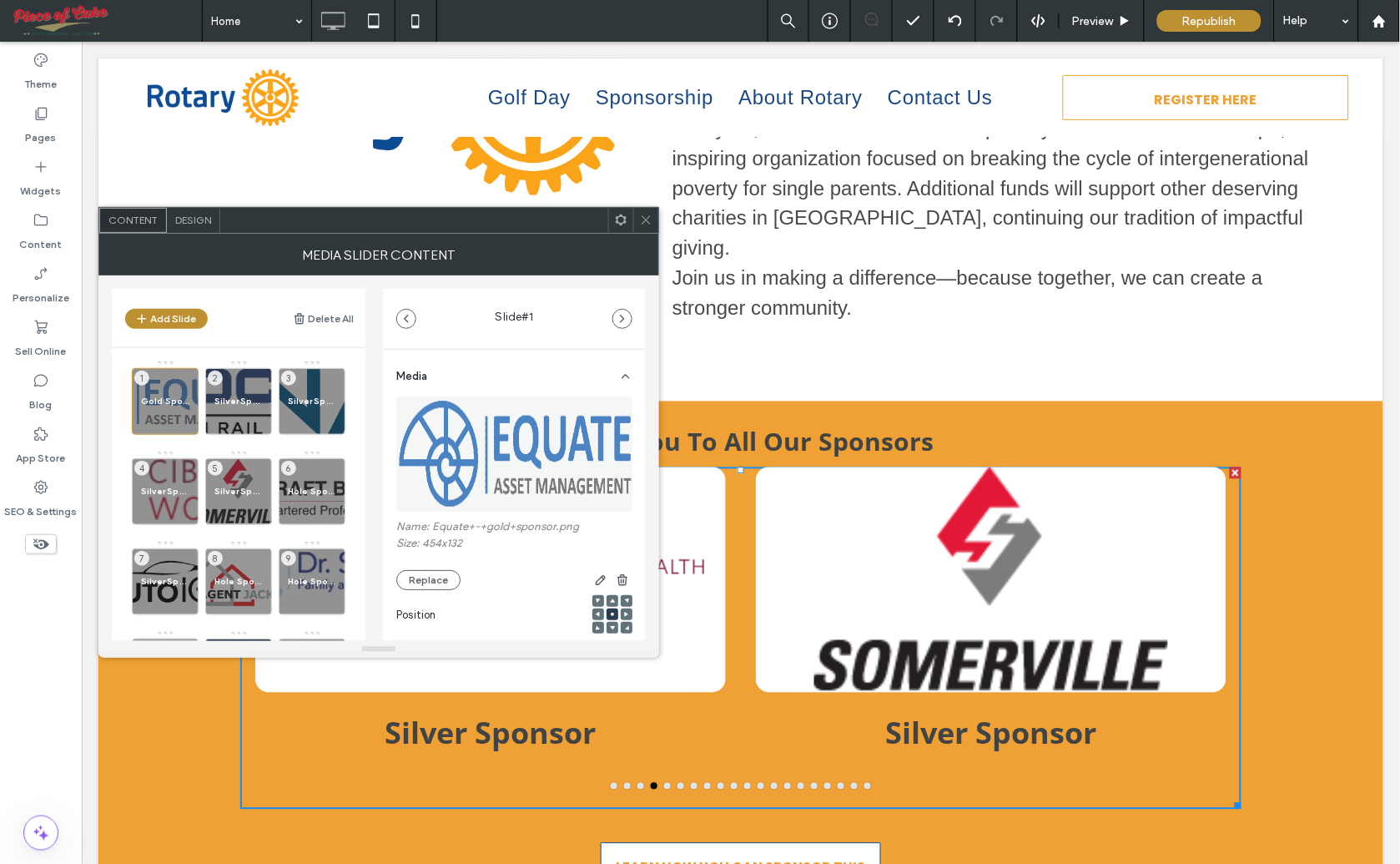
click at [637, 782] on button "go to slide 3" at bounding box center [640, 785] width 7 height 7
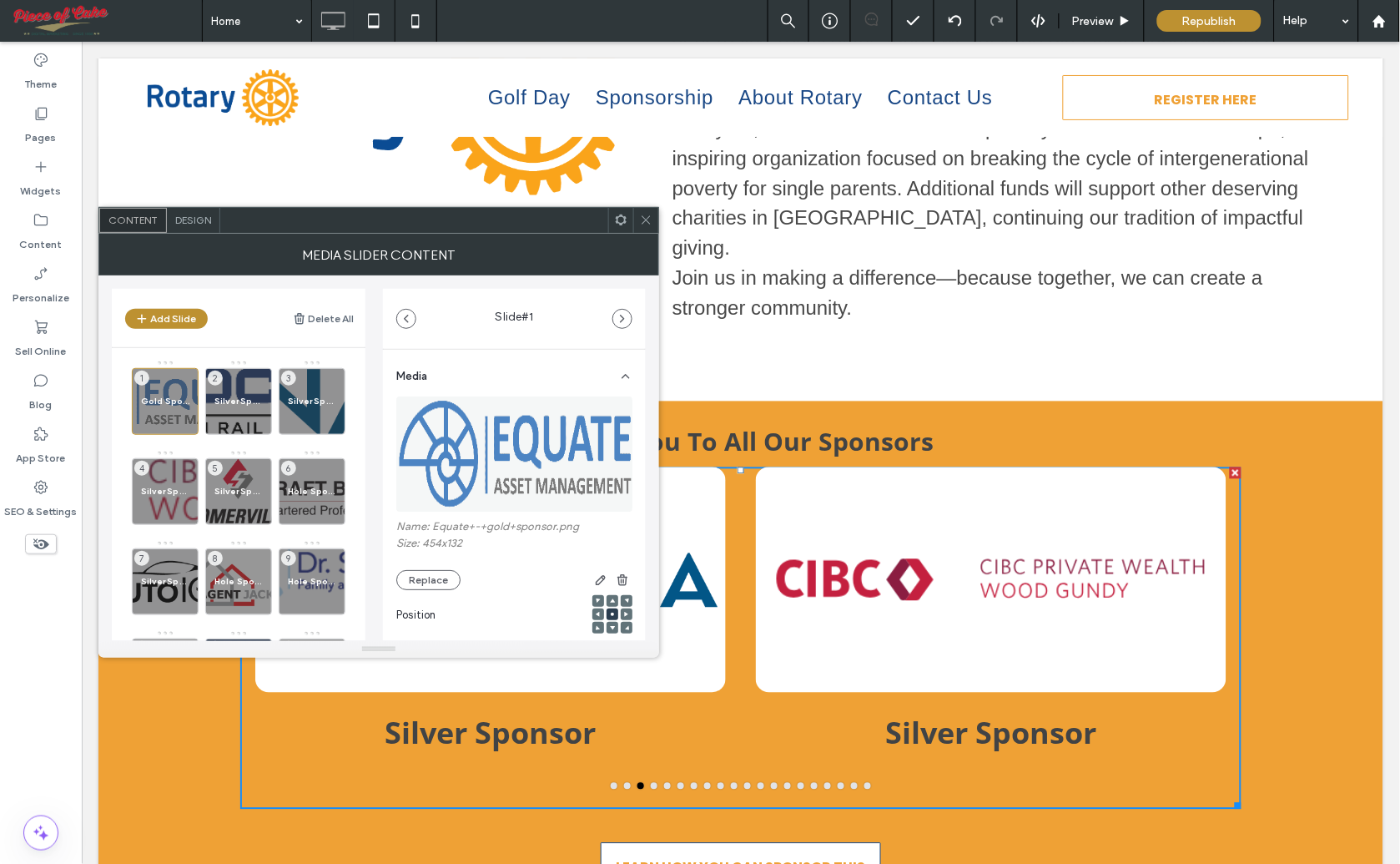
click at [623, 782] on button "go to slide 2" at bounding box center [626, 785] width 7 height 7
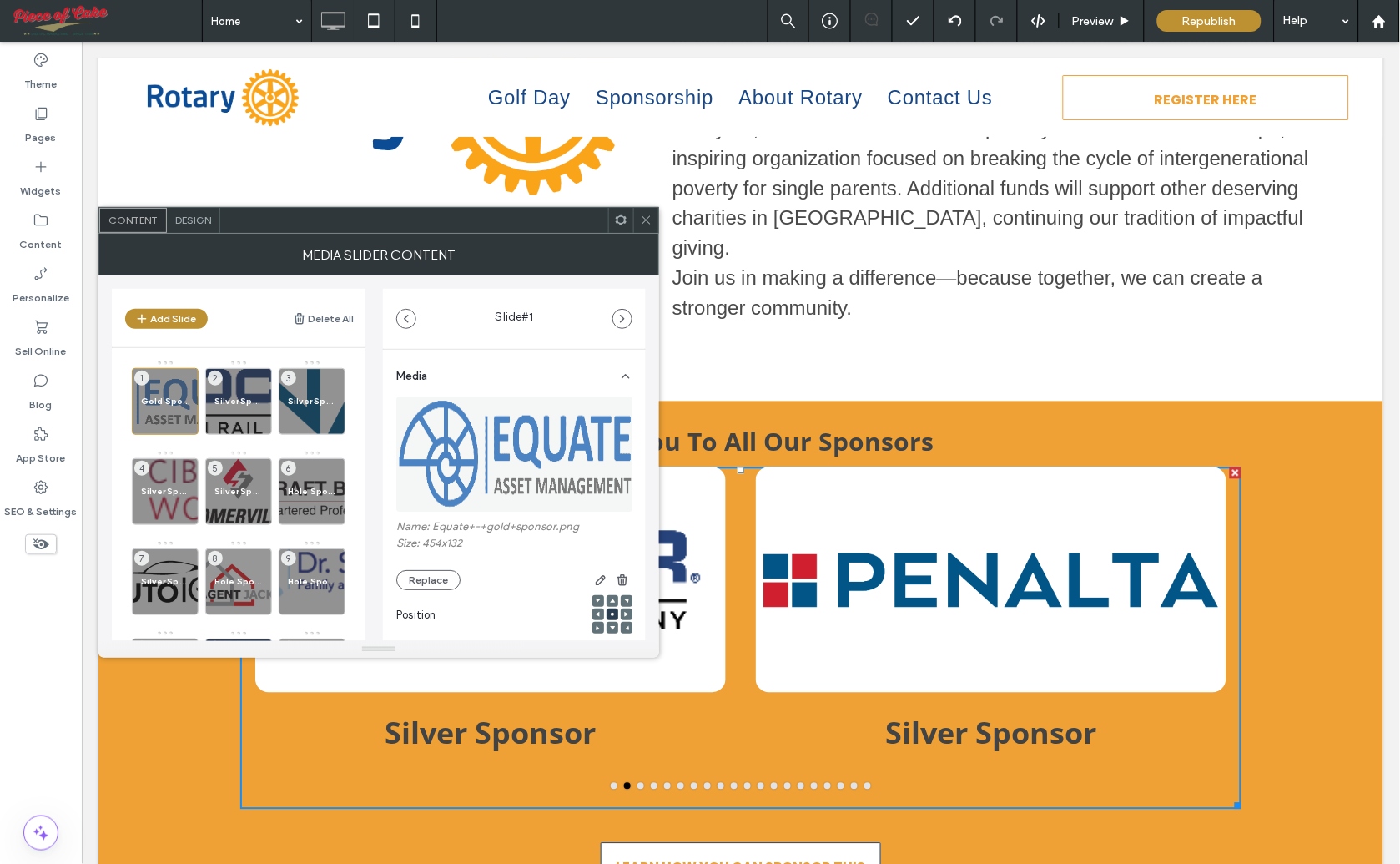
click at [610, 782] on button "go to slide 1" at bounding box center [613, 785] width 7 height 7
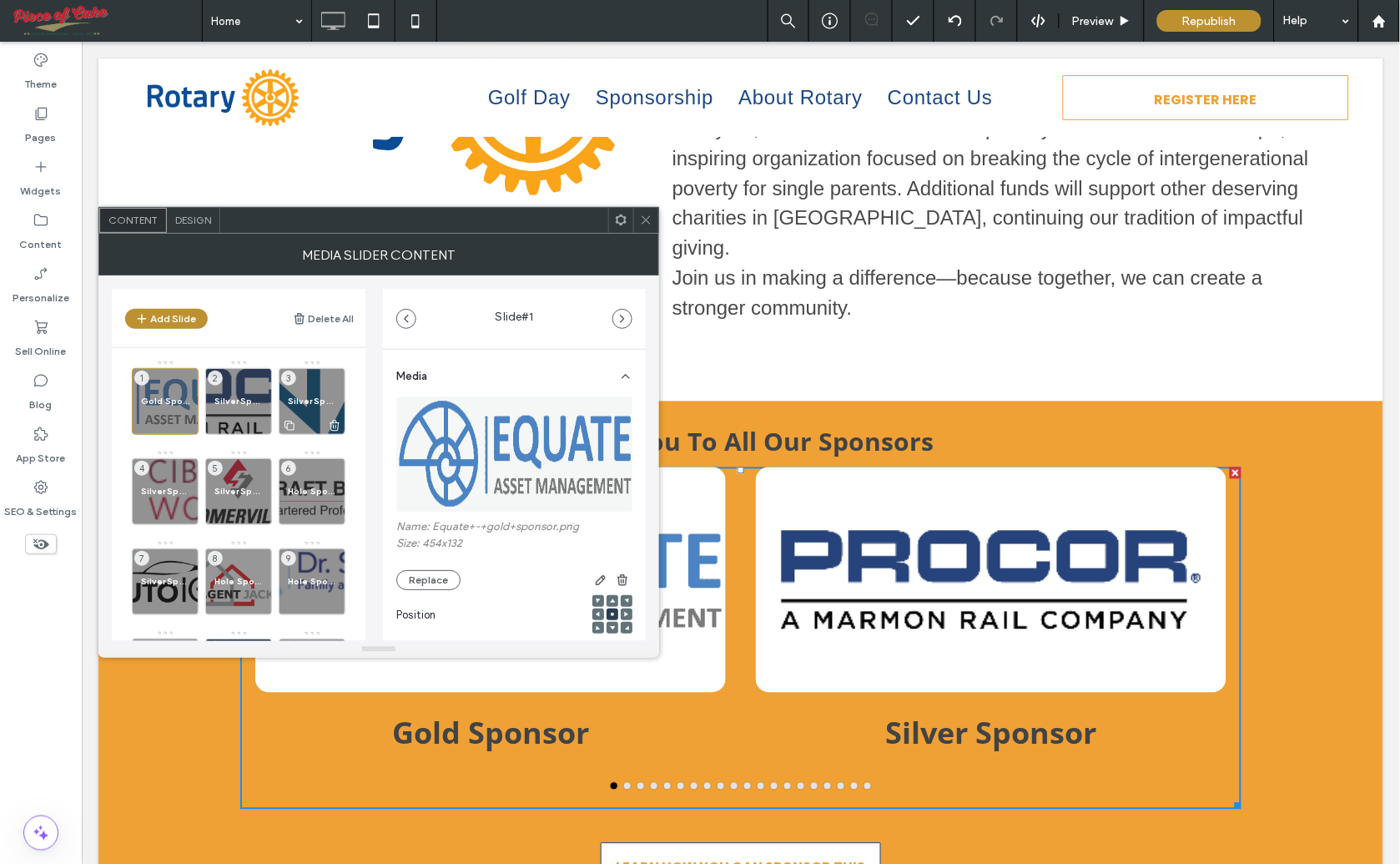
click at [313, 403] on span "Silver Sponsor" at bounding box center [312, 401] width 48 height 11
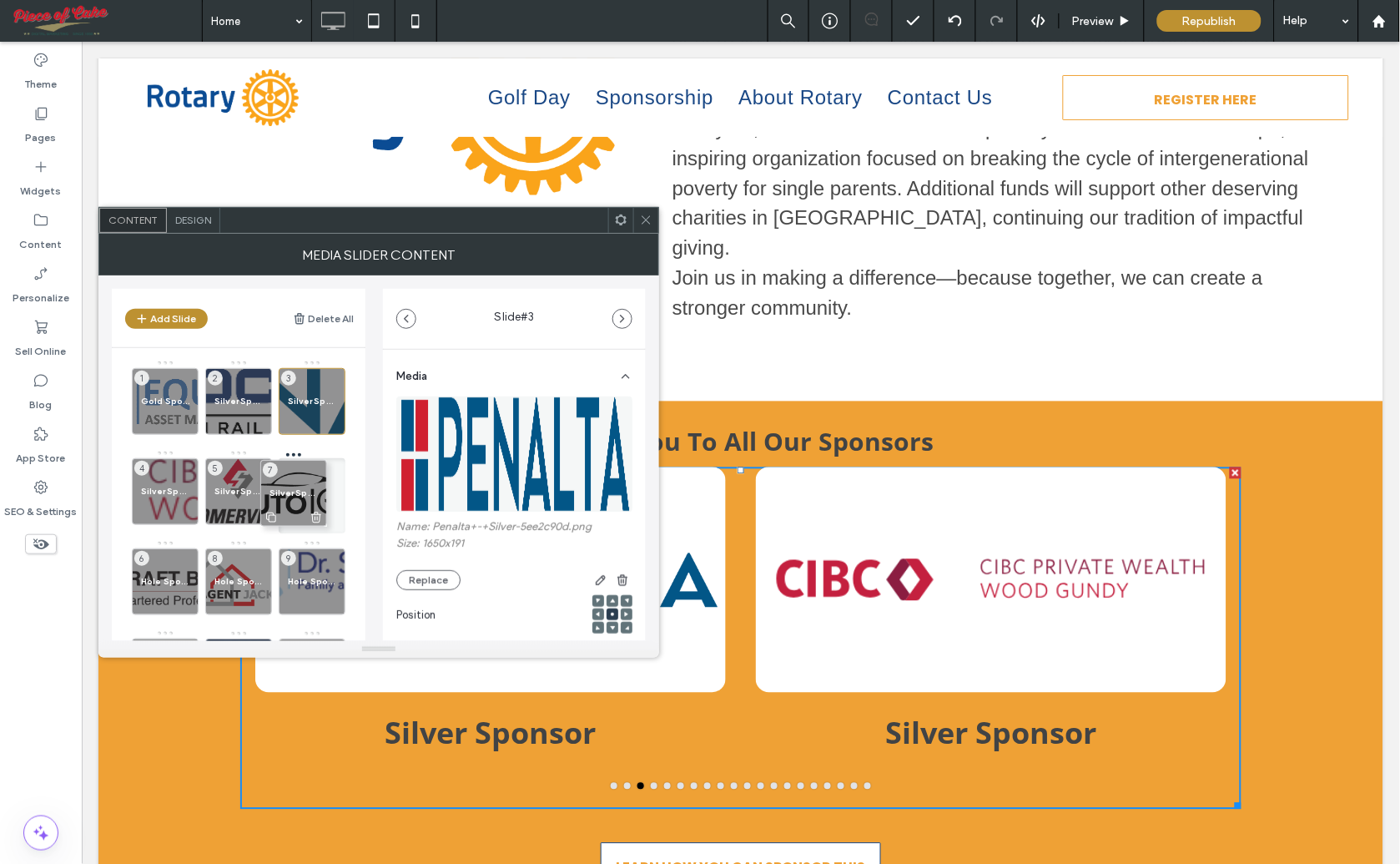
drag, startPoint x: 151, startPoint y: 585, endPoint x: 279, endPoint y: 496, distance: 155.9
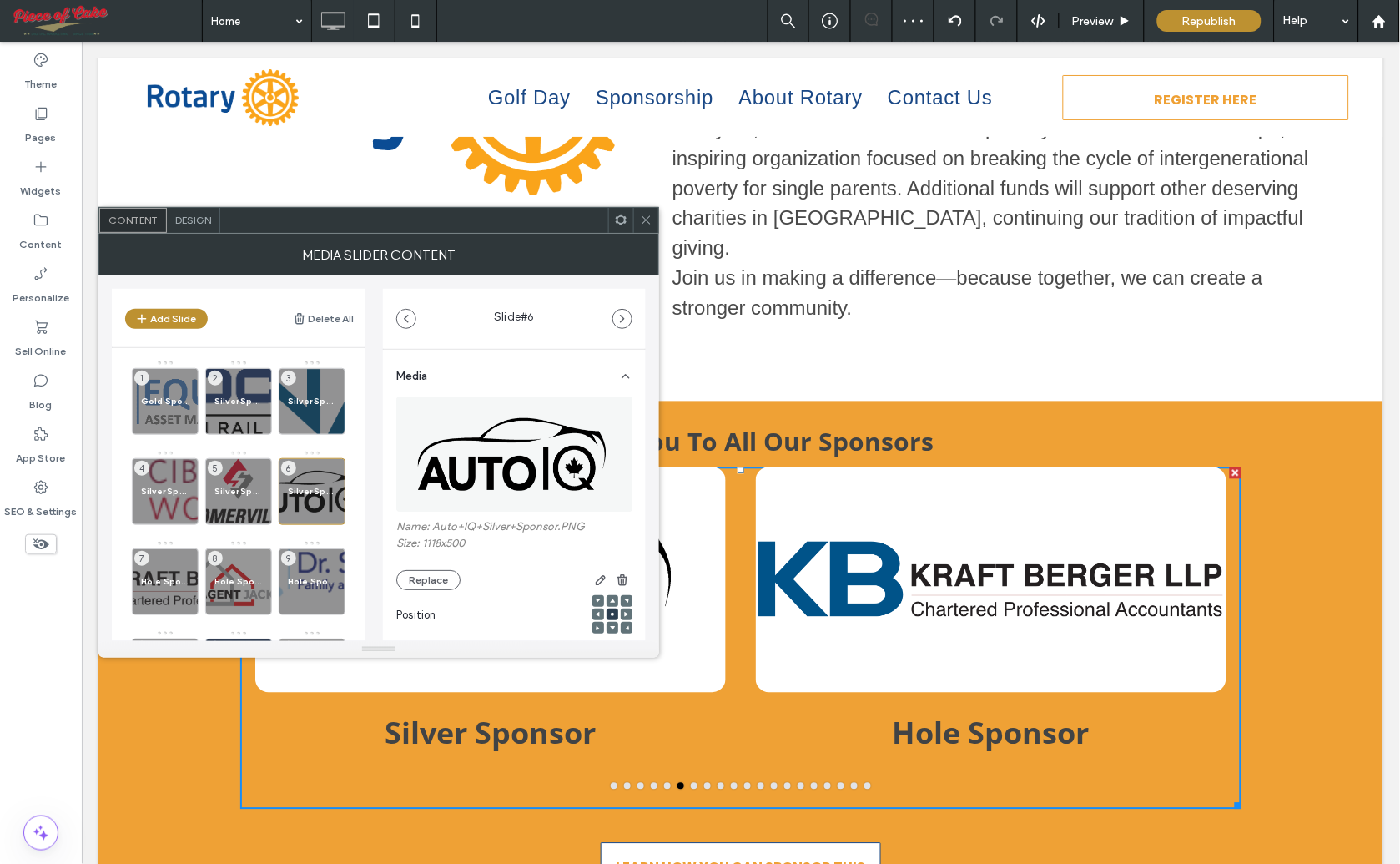
click at [663, 782] on button "go to slide 5" at bounding box center [666, 785] width 7 height 7
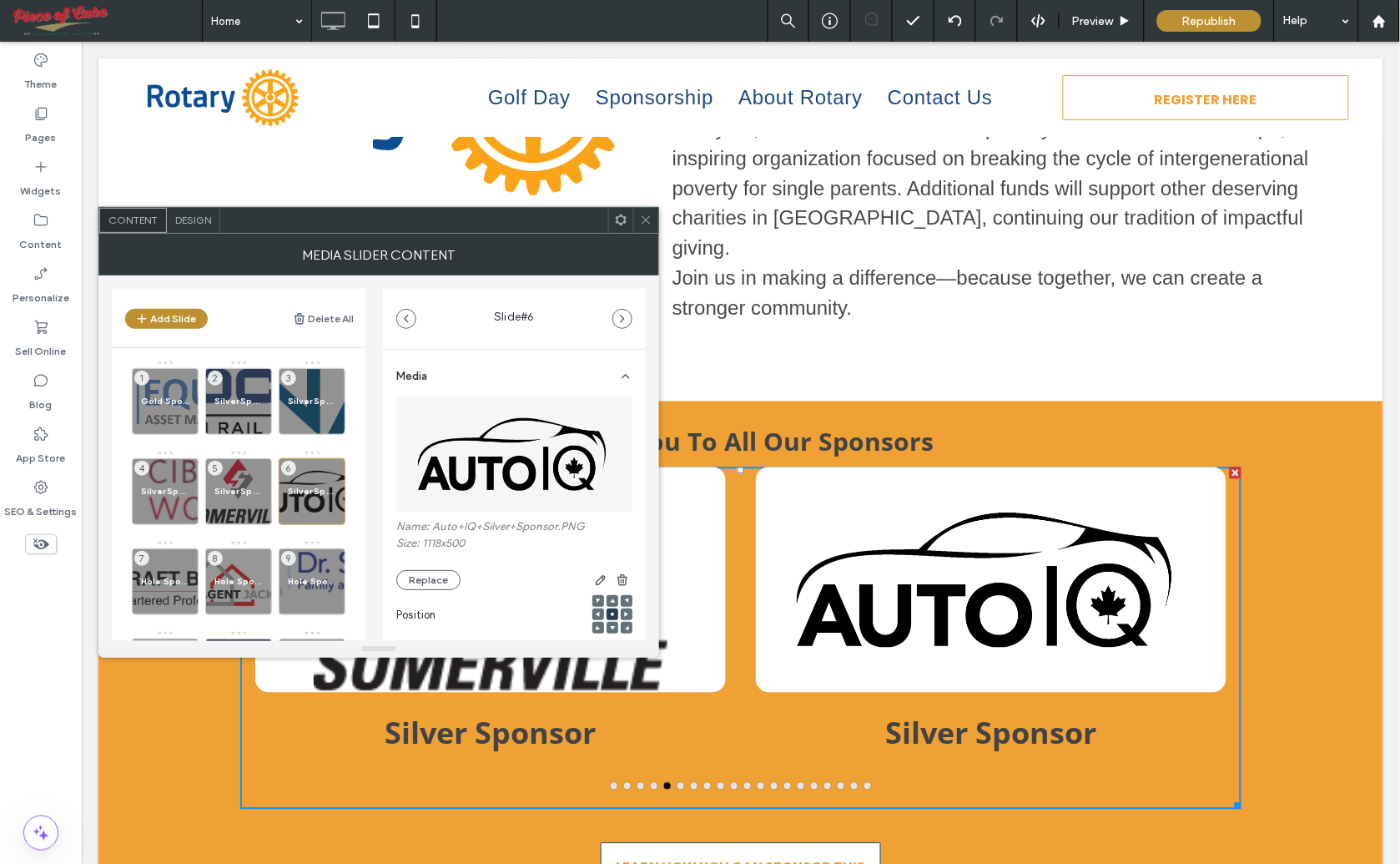
click at [645, 223] on icon at bounding box center [646, 219] width 13 height 13
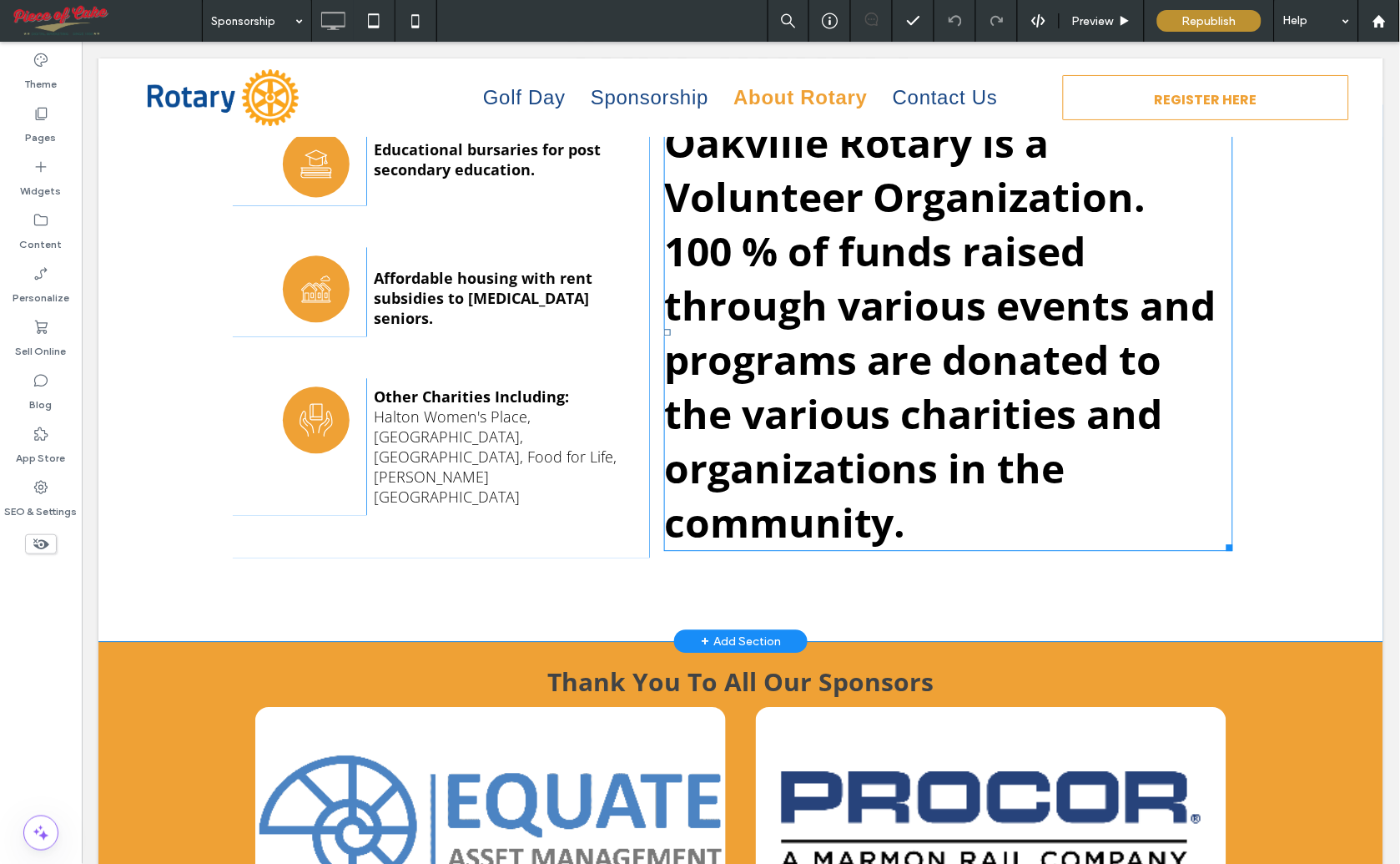
scroll to position [1112, 0]
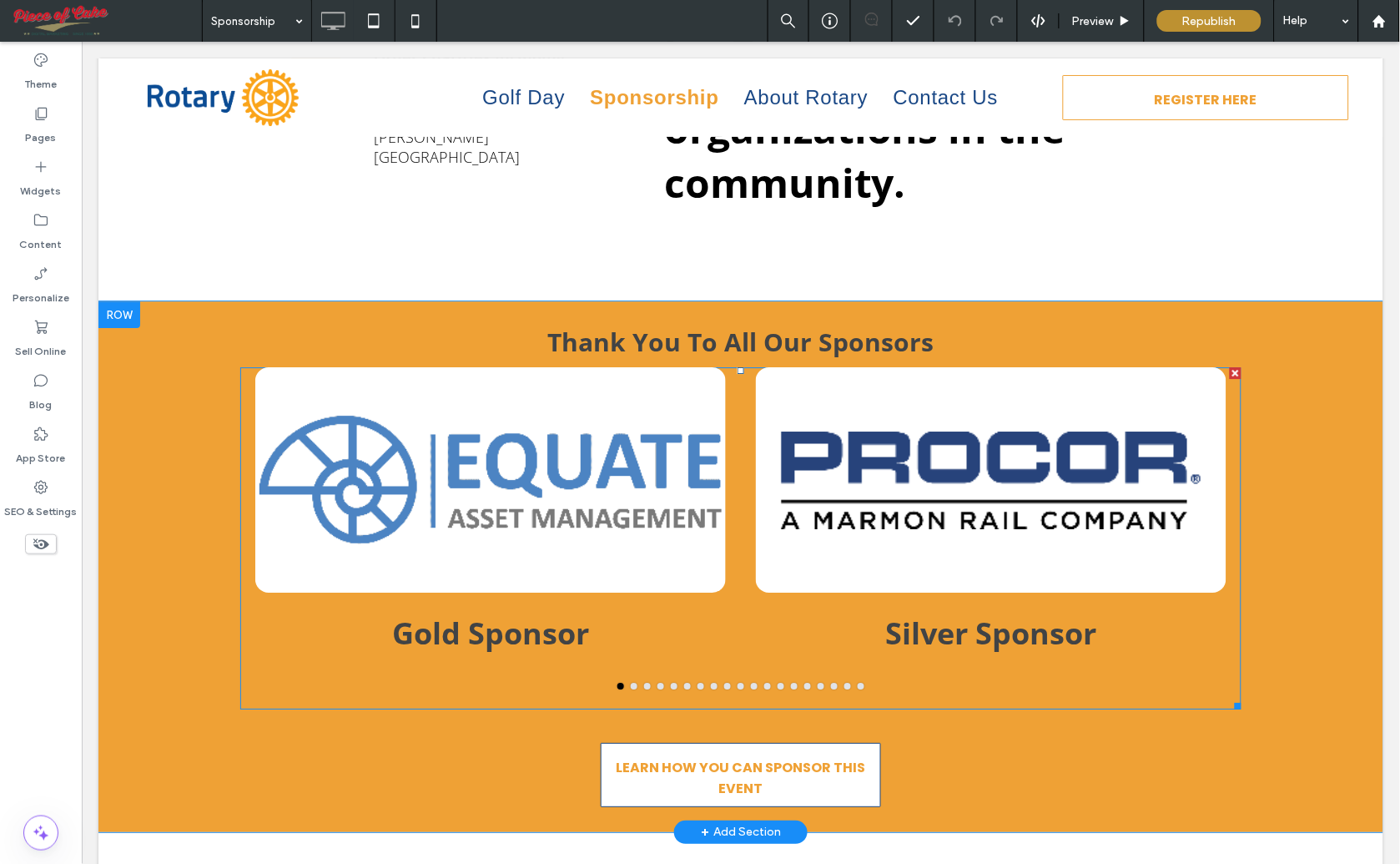
click at [649, 530] on div at bounding box center [490, 479] width 471 height 225
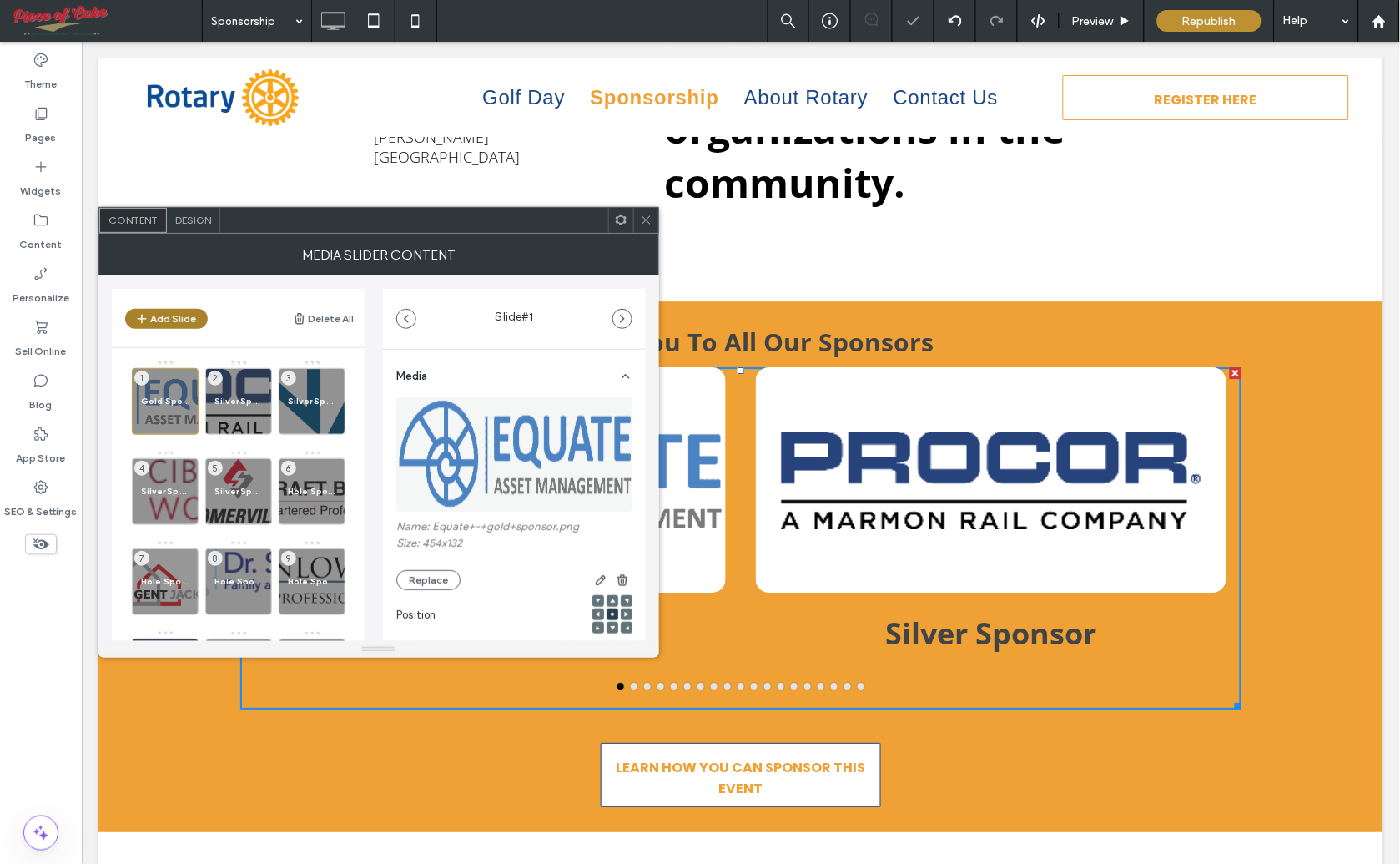
click at [172, 315] on button "Add Slide" at bounding box center [167, 319] width 83 height 20
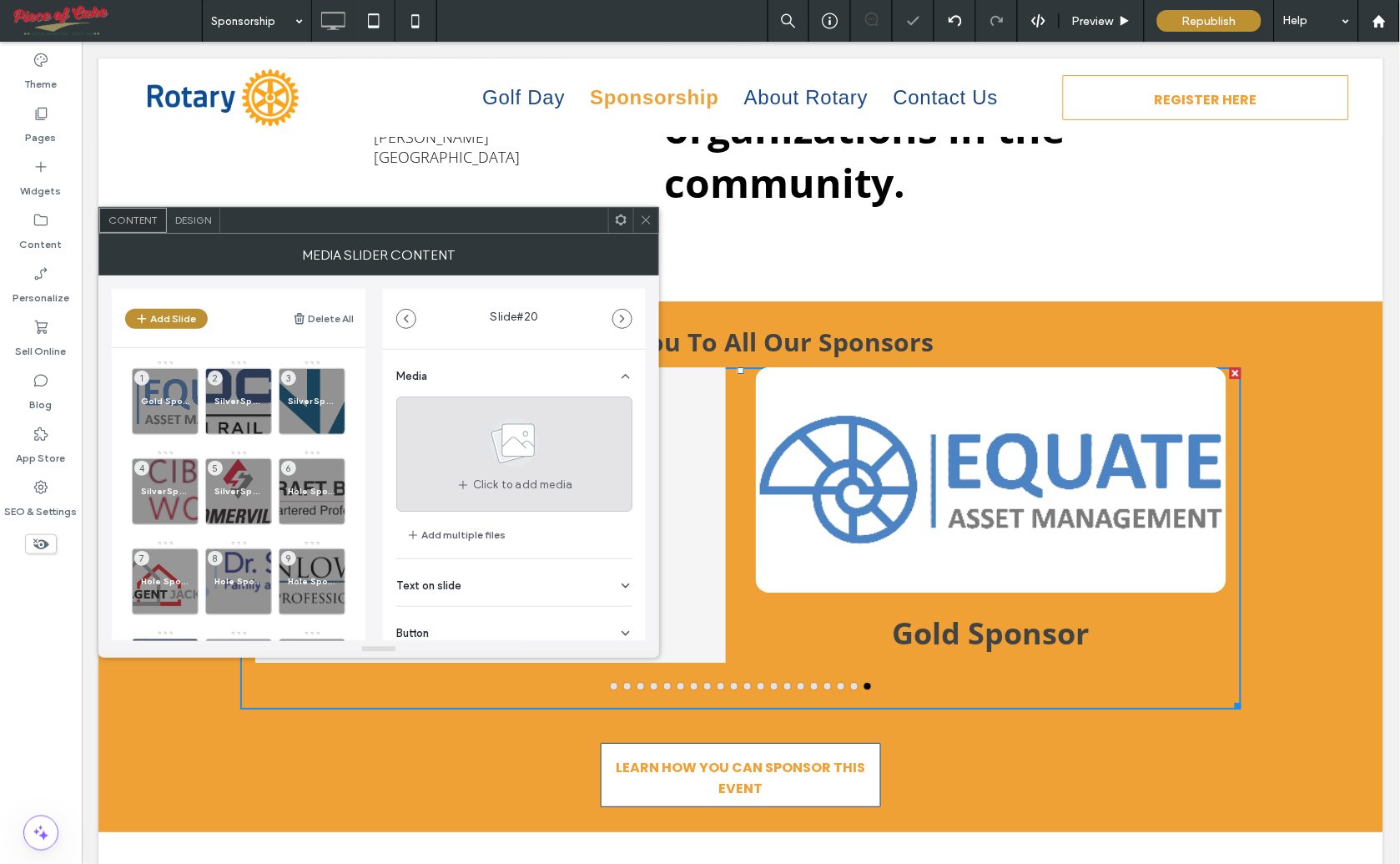
click at [504, 445] on use at bounding box center [514, 441] width 48 height 48
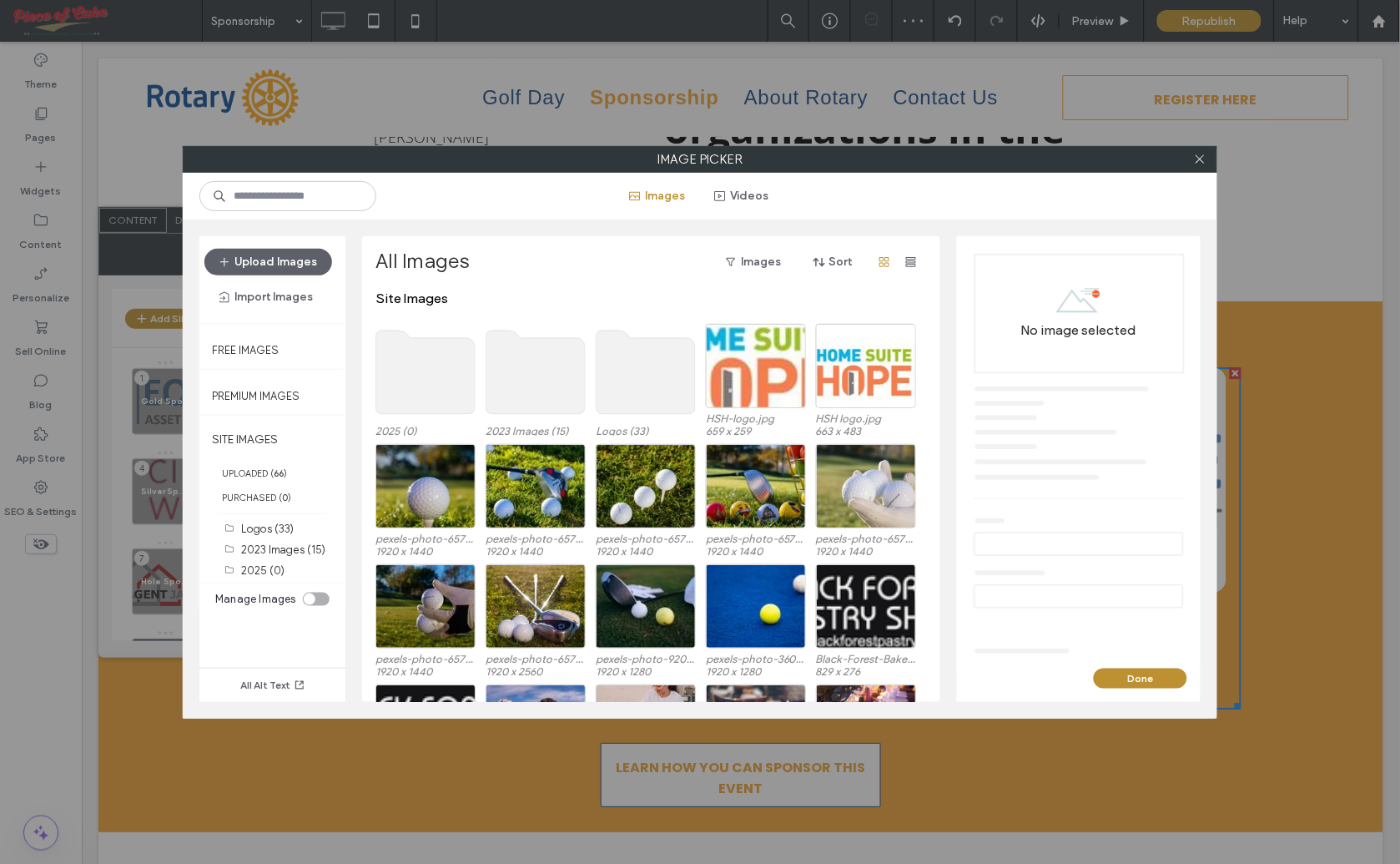
click at [637, 382] on use at bounding box center [646, 372] width 100 height 84
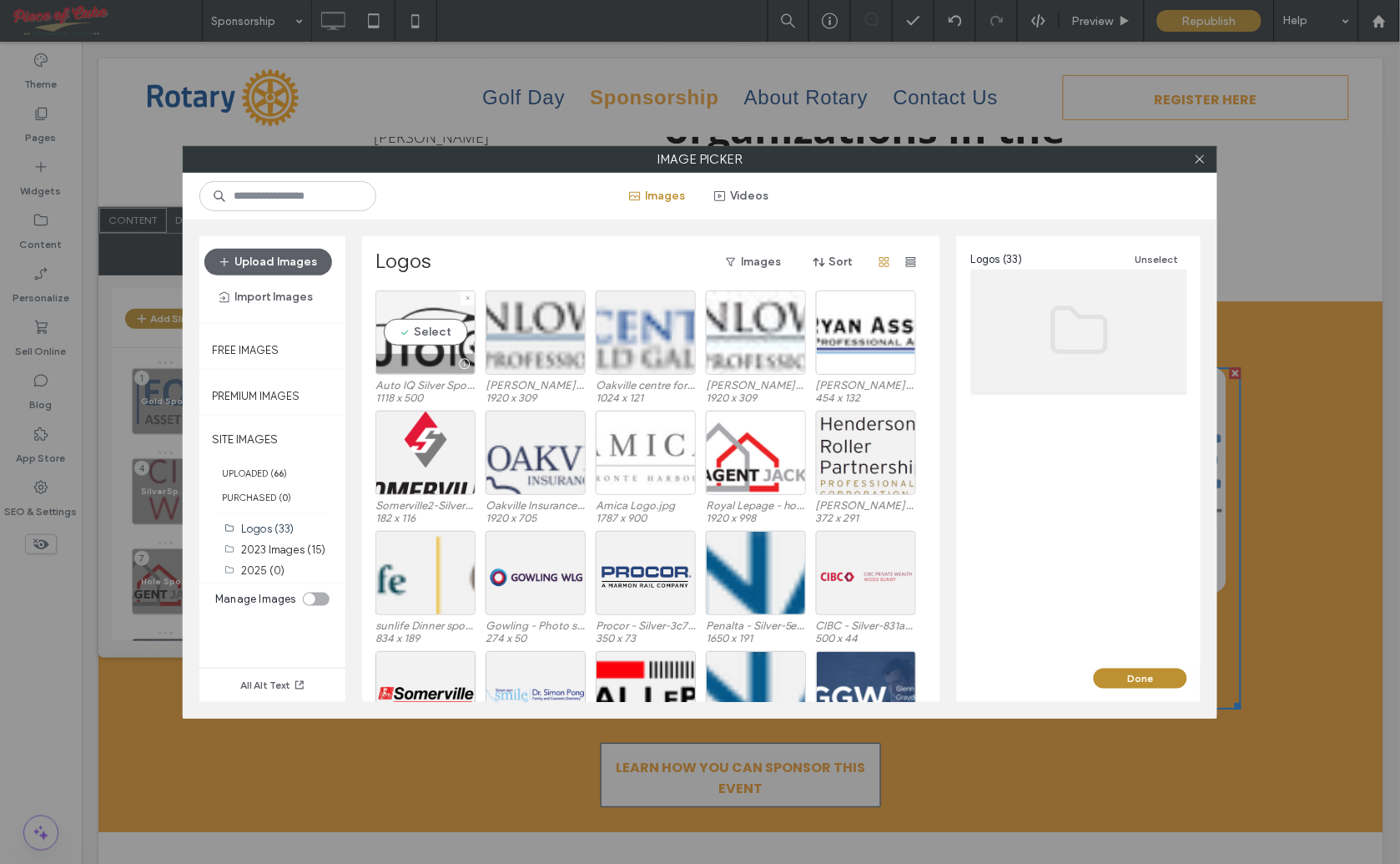
click at [428, 335] on div "Select" at bounding box center [425, 332] width 100 height 84
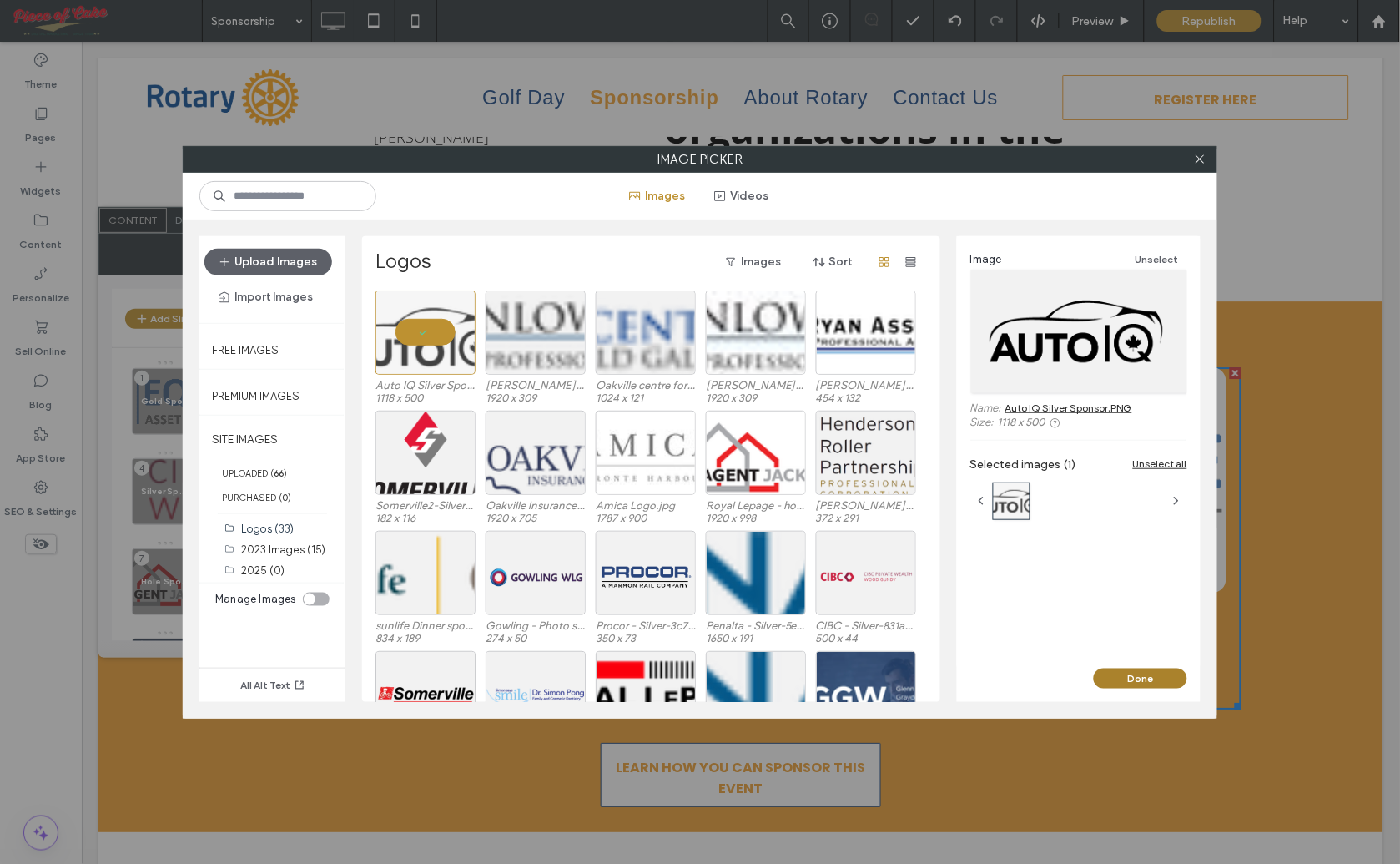
drag, startPoint x: 1125, startPoint y: 678, endPoint x: 1031, endPoint y: 637, distance: 102.6
click at [1125, 678] on button "Done" at bounding box center [1140, 678] width 94 height 20
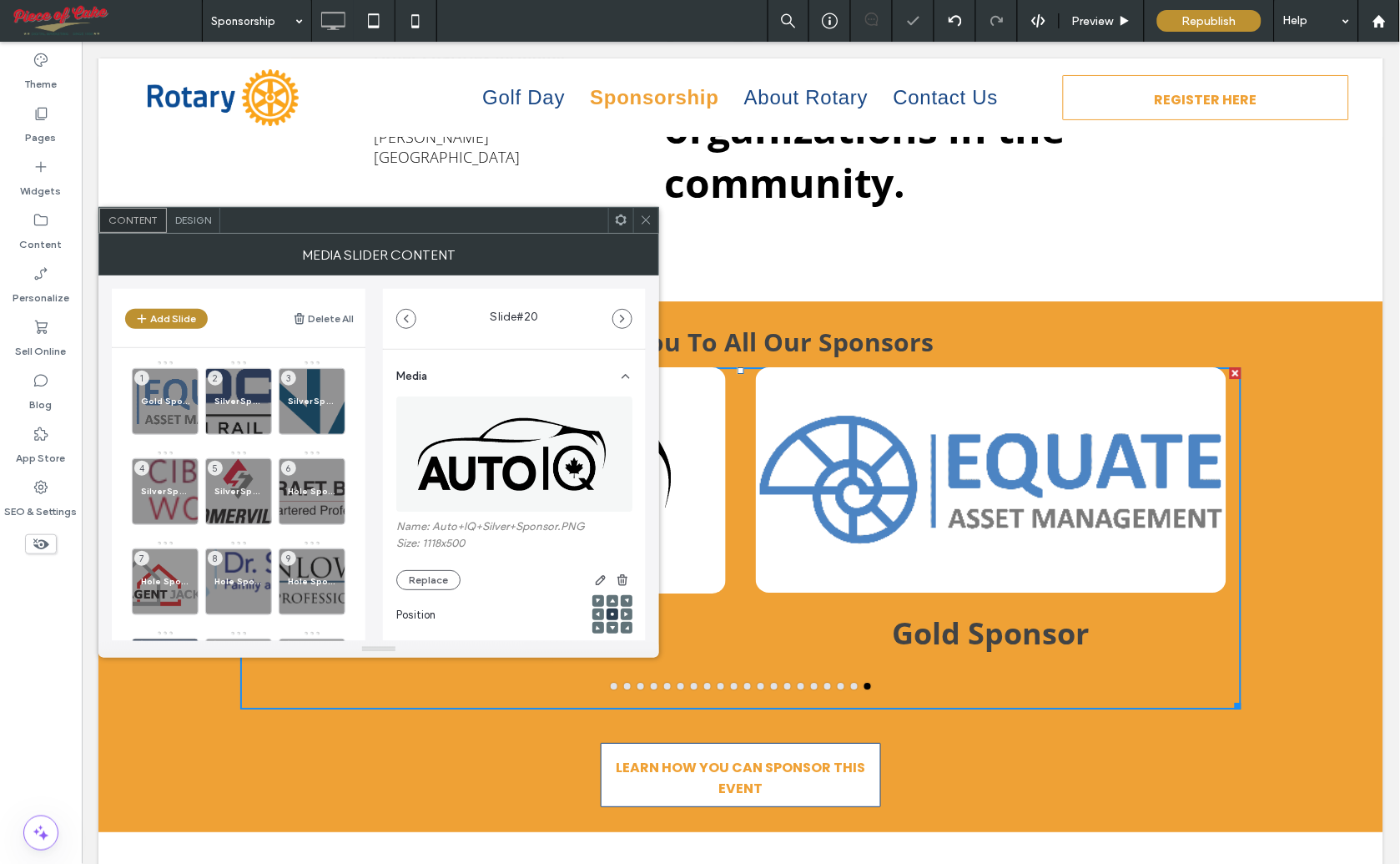
scroll to position [186, 0]
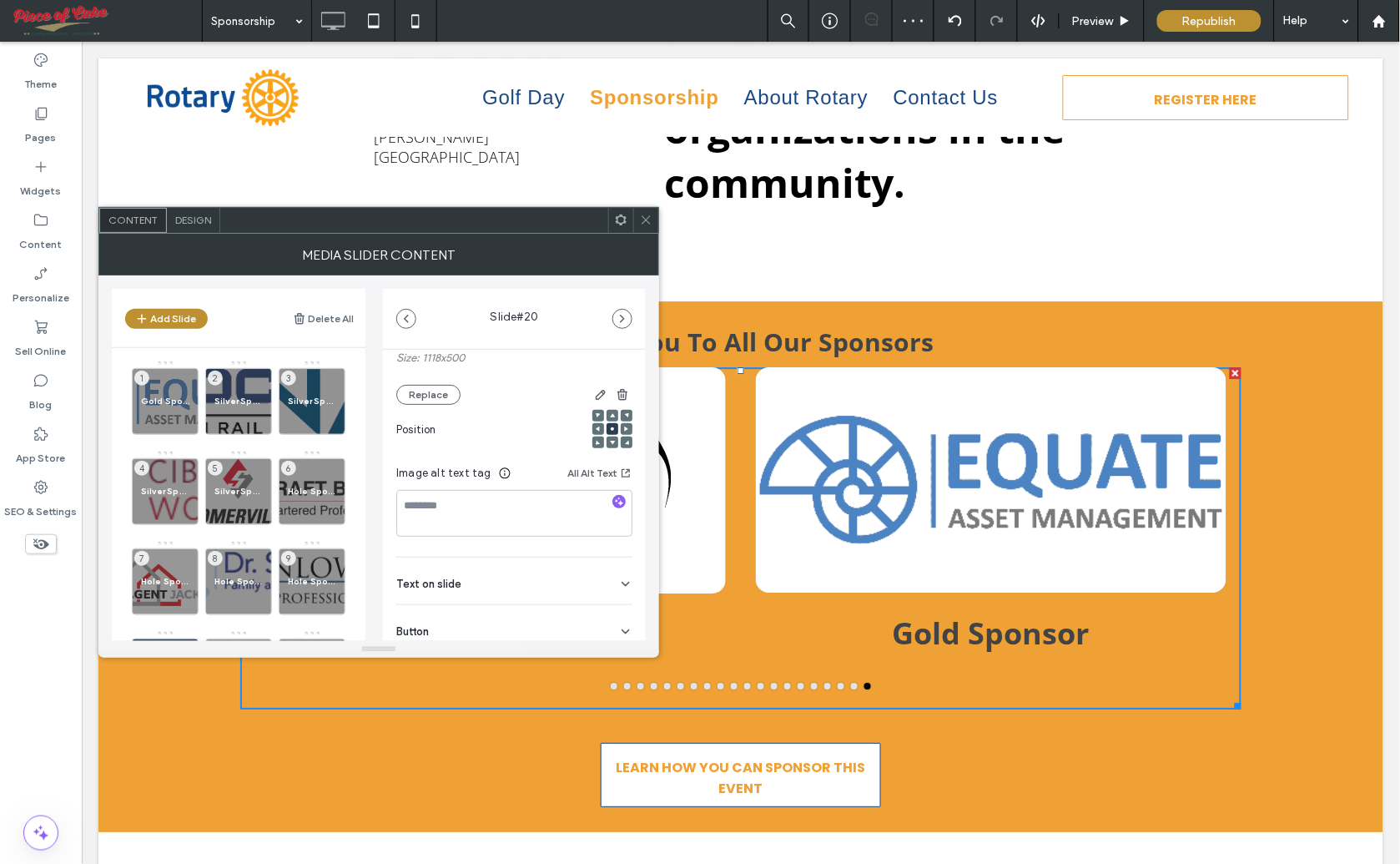
click at [450, 579] on span "Text on slide" at bounding box center [428, 584] width 65 height 11
click at [455, 617] on input at bounding box center [513, 619] width 236 height 30
paste input "**********"
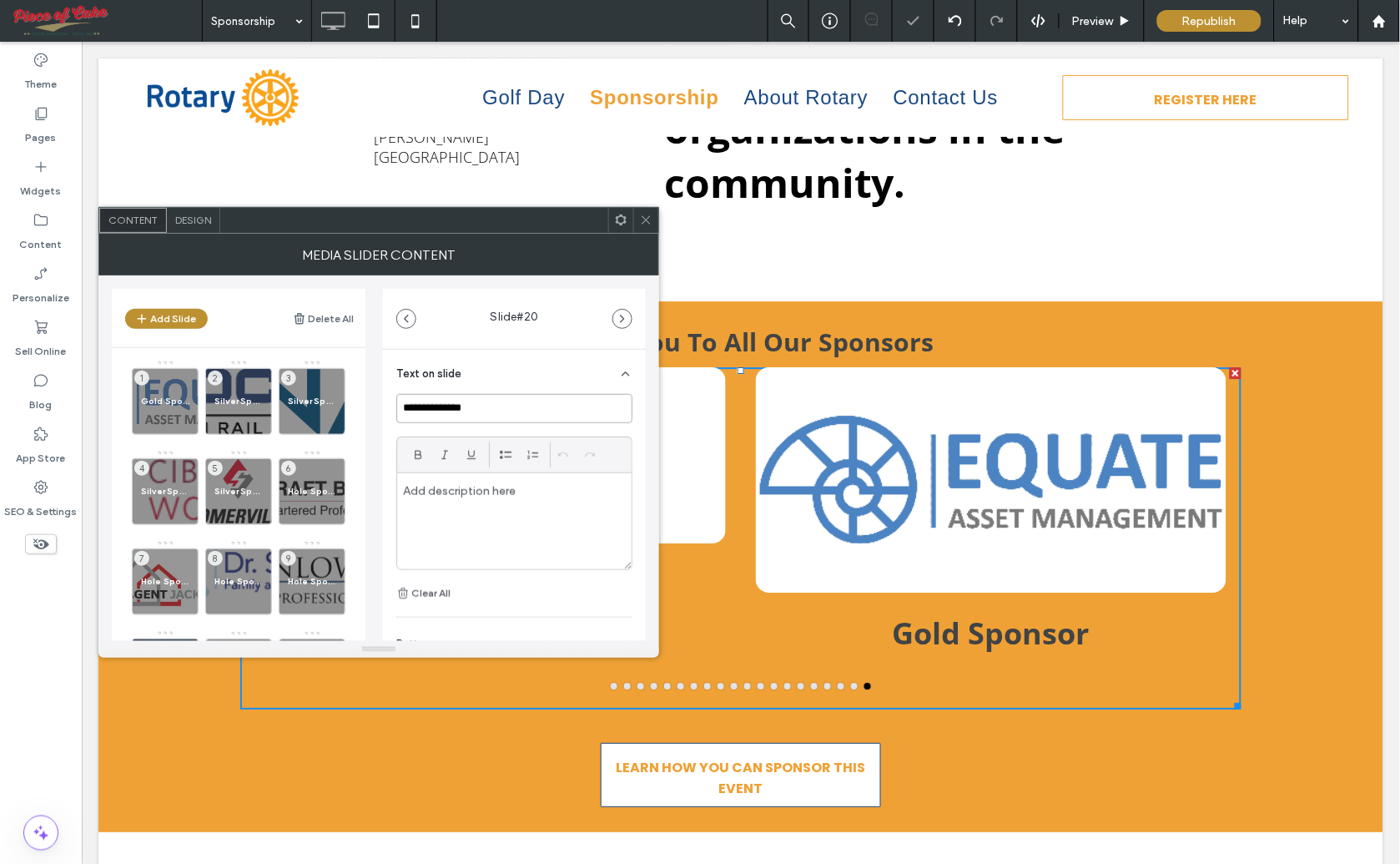
scroll to position [460, 0]
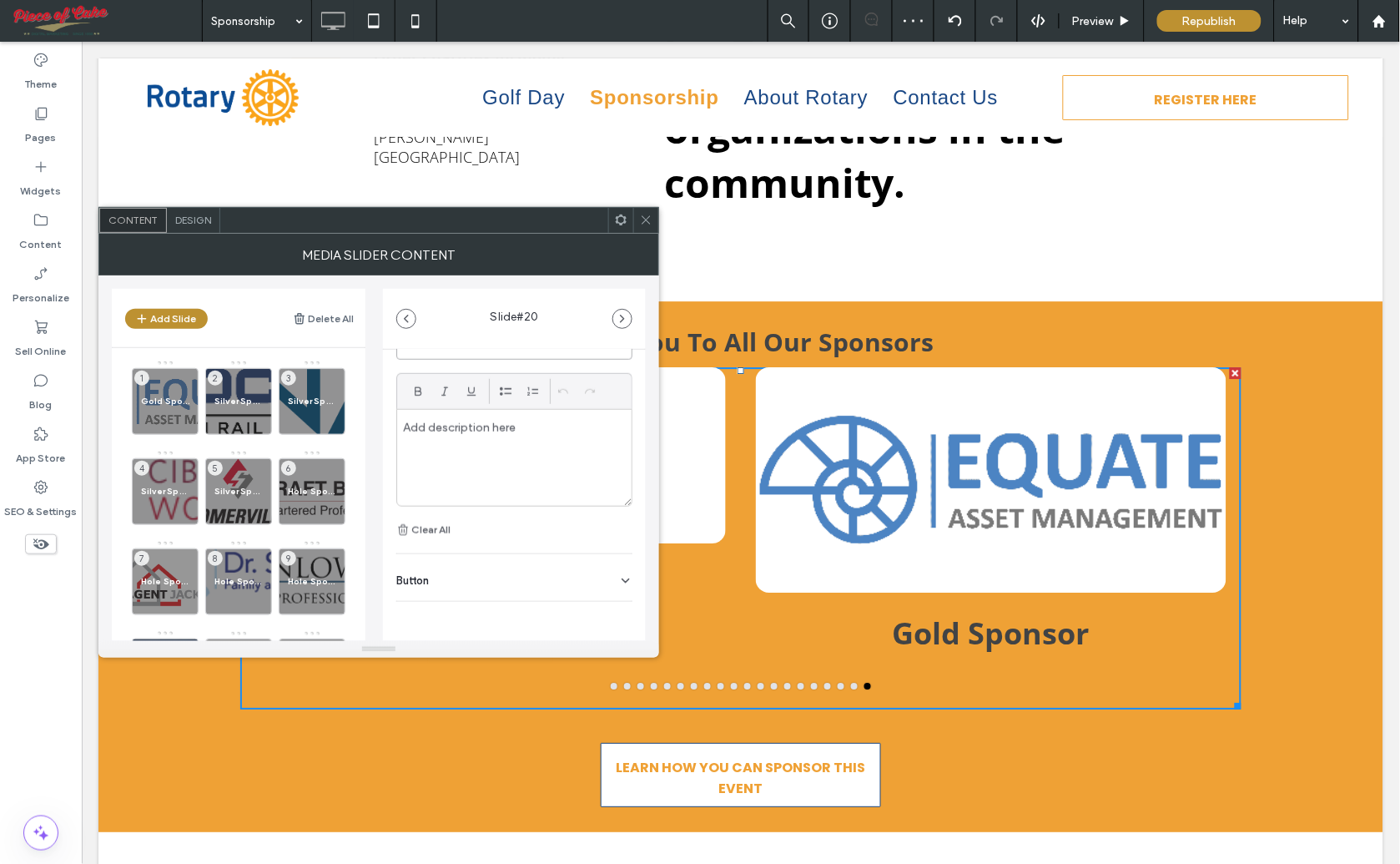
type input "**********"
click at [606, 579] on div "Button" at bounding box center [513, 577] width 236 height 46
click at [412, 611] on input "******" at bounding box center [496, 615] width 199 height 30
click at [611, 612] on icon at bounding box center [617, 613] width 15 height 15
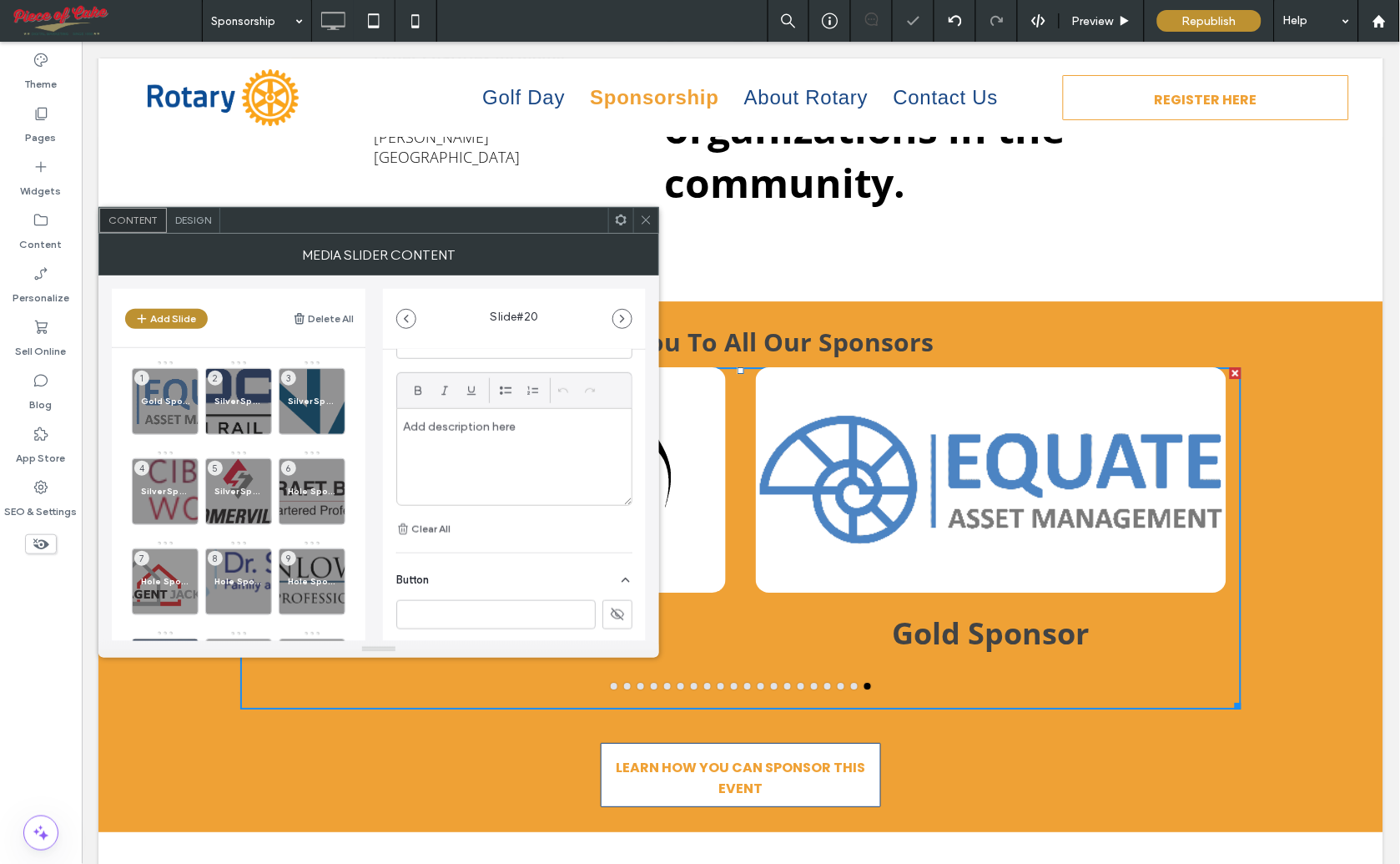
click at [641, 222] on icon at bounding box center [646, 219] width 13 height 13
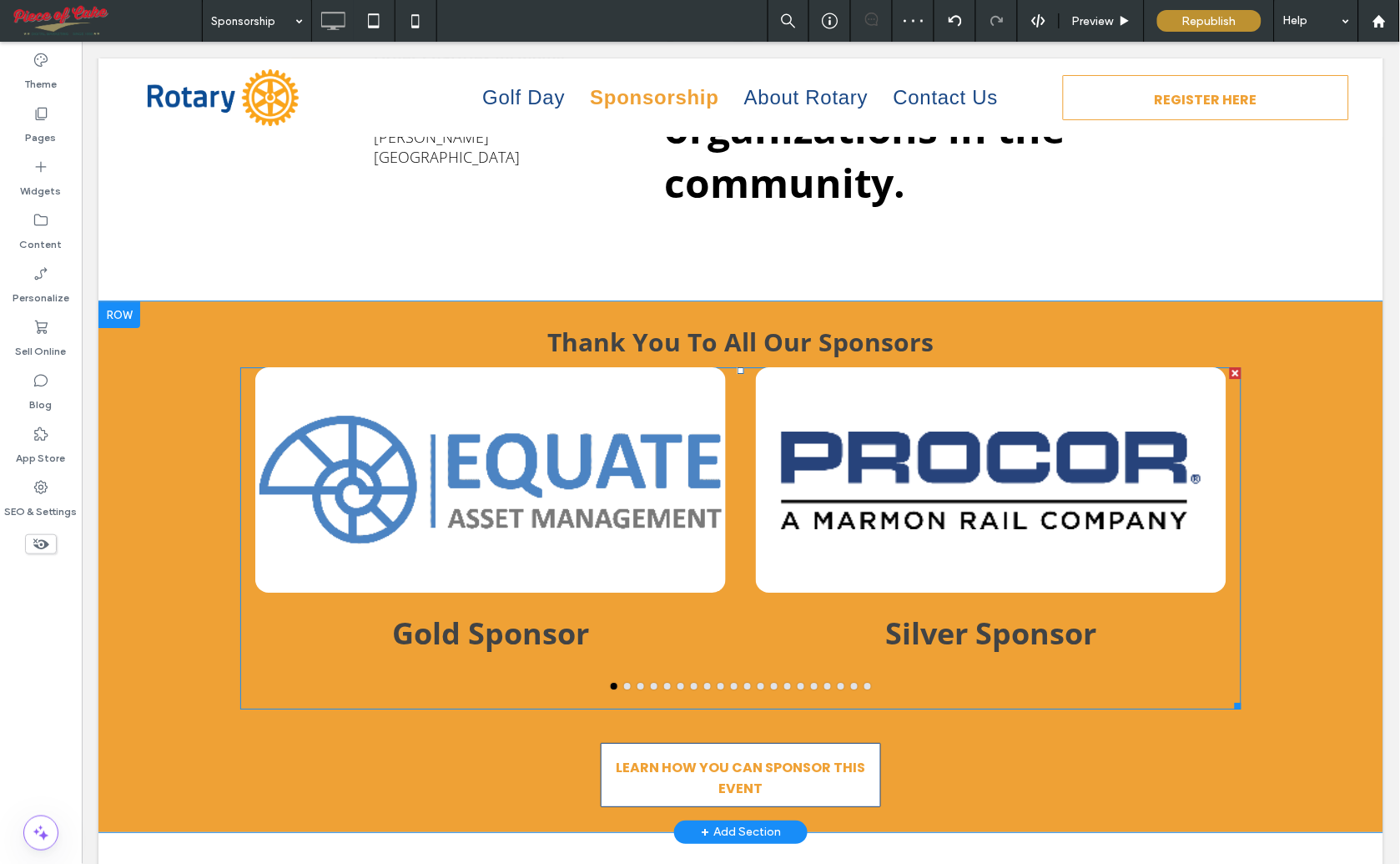
click at [452, 485] on div at bounding box center [490, 479] width 471 height 225
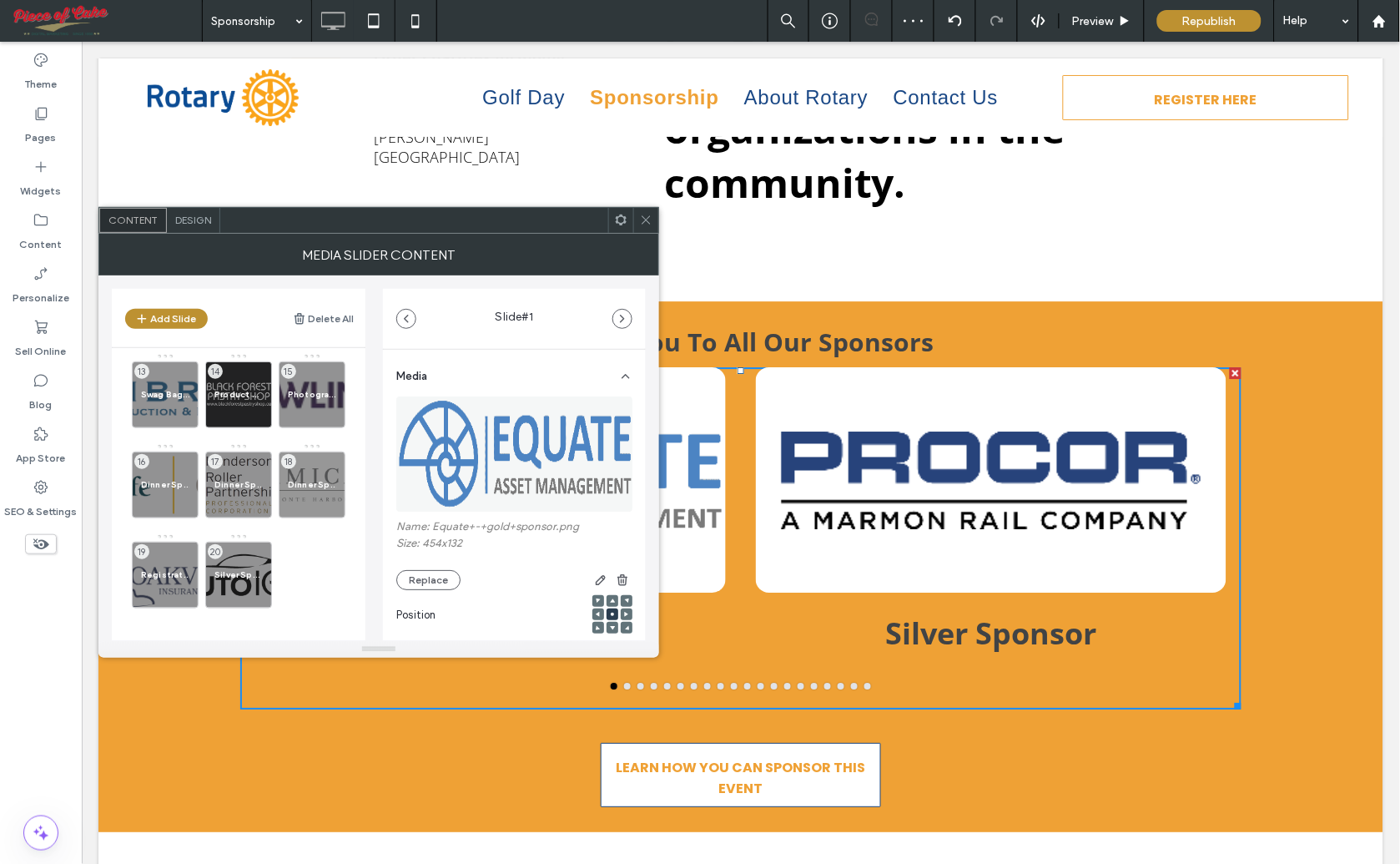
scroll to position [372, 0]
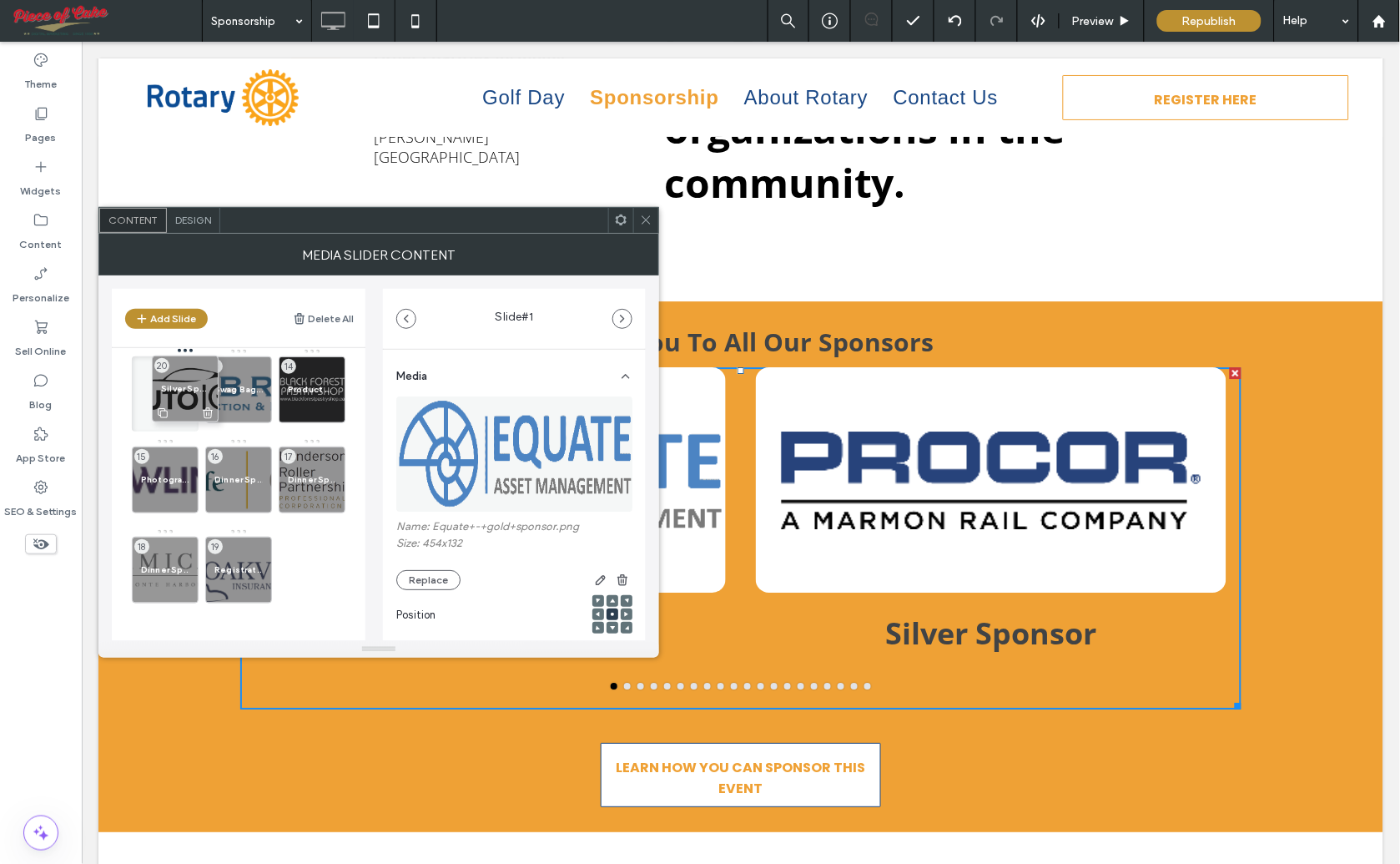
drag, startPoint x: 236, startPoint y: 561, endPoint x: 162, endPoint y: 379, distance: 196.5
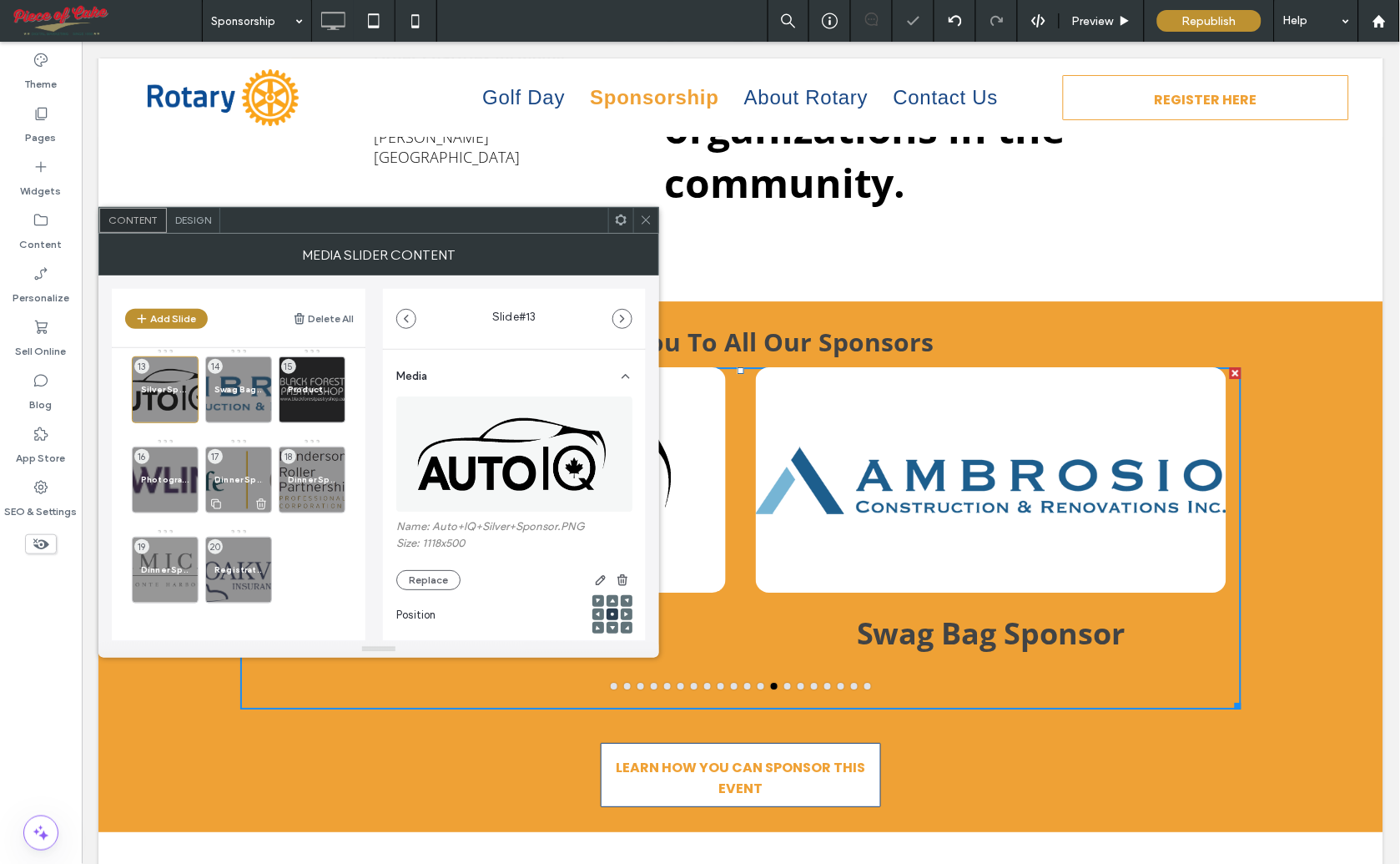
scroll to position [187, 0]
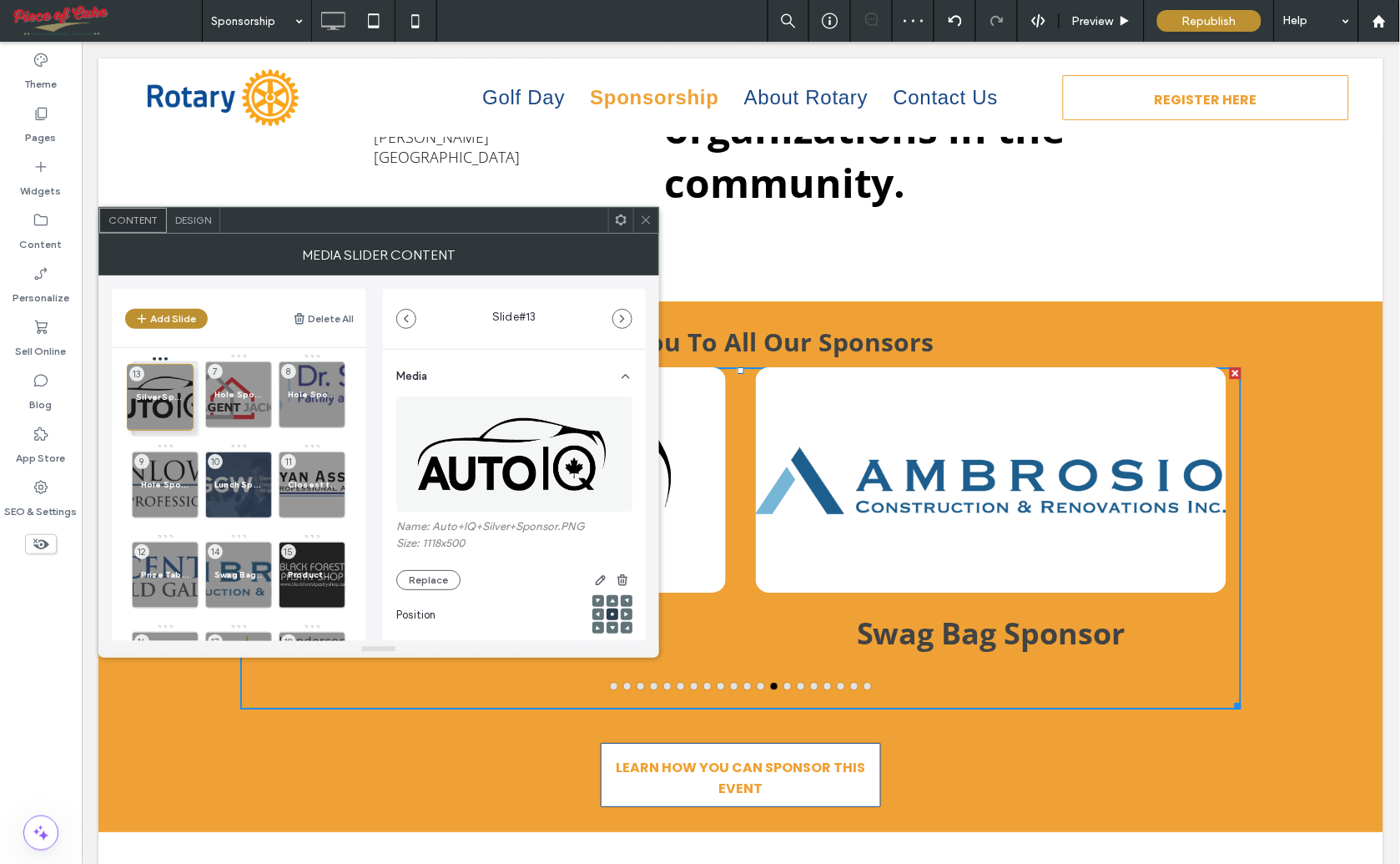
drag, startPoint x: 168, startPoint y: 566, endPoint x: 168, endPoint y: 392, distance: 174.0
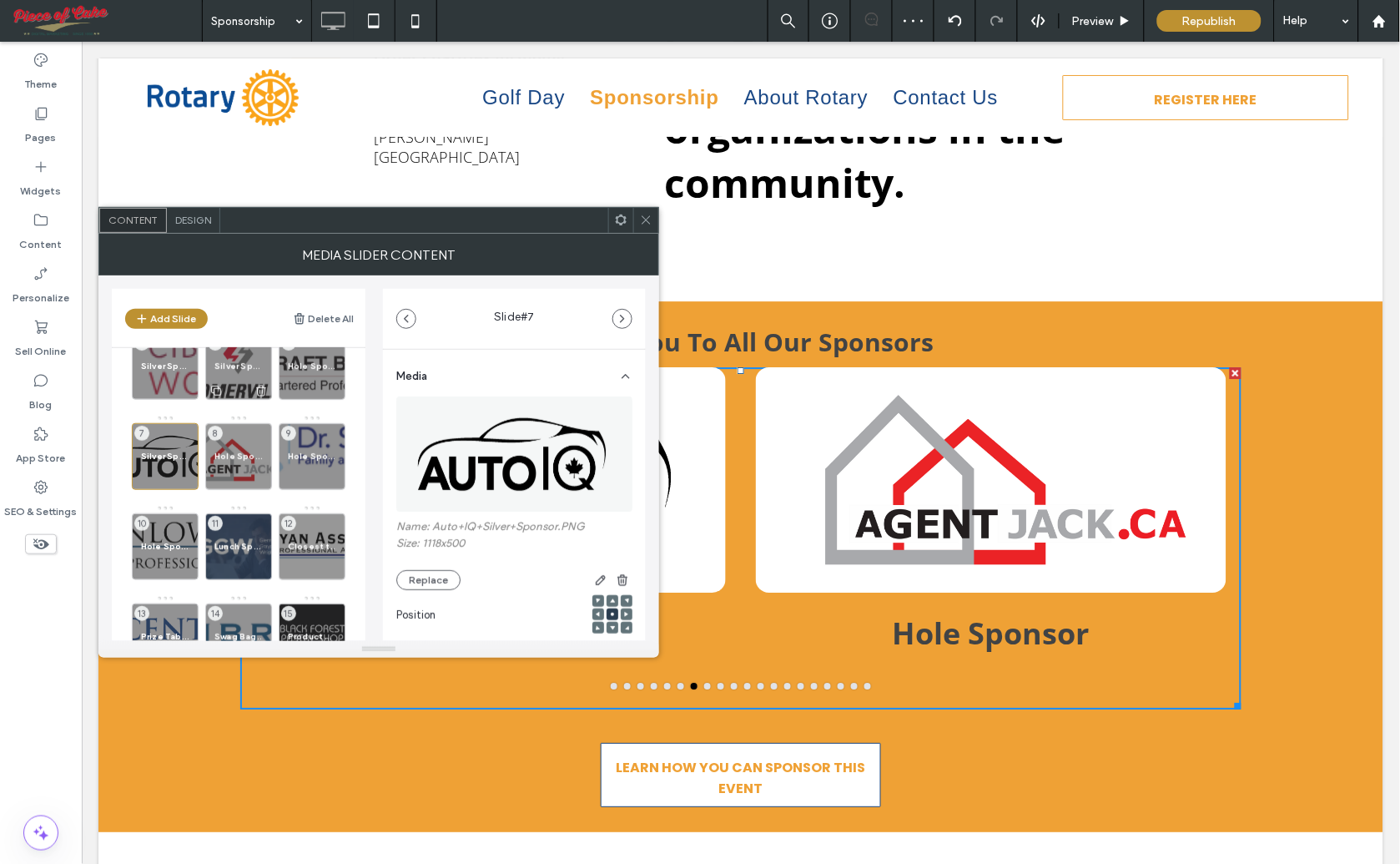
scroll to position [2, 0]
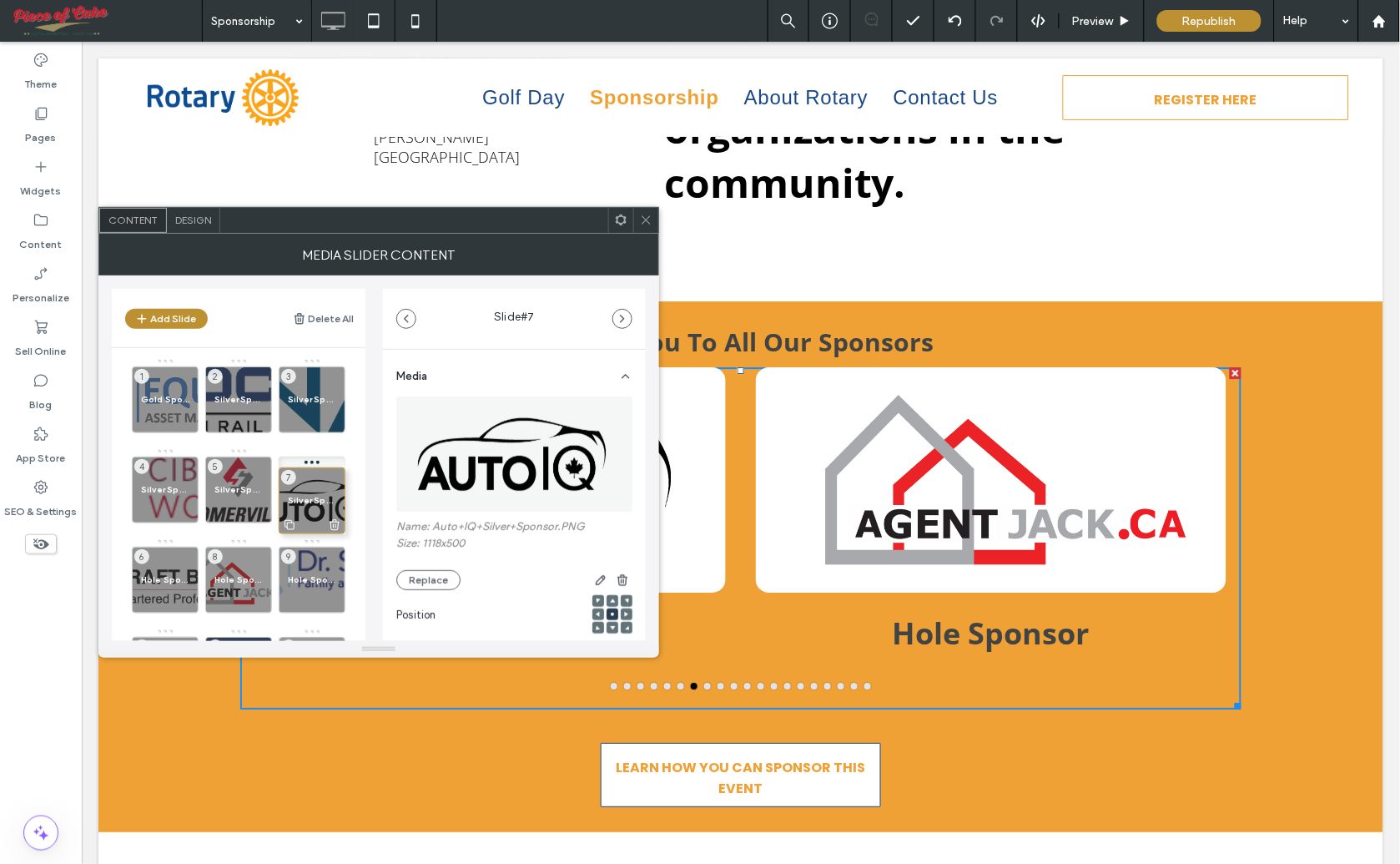
drag, startPoint x: 150, startPoint y: 574, endPoint x: 297, endPoint y: 494, distance: 167.4
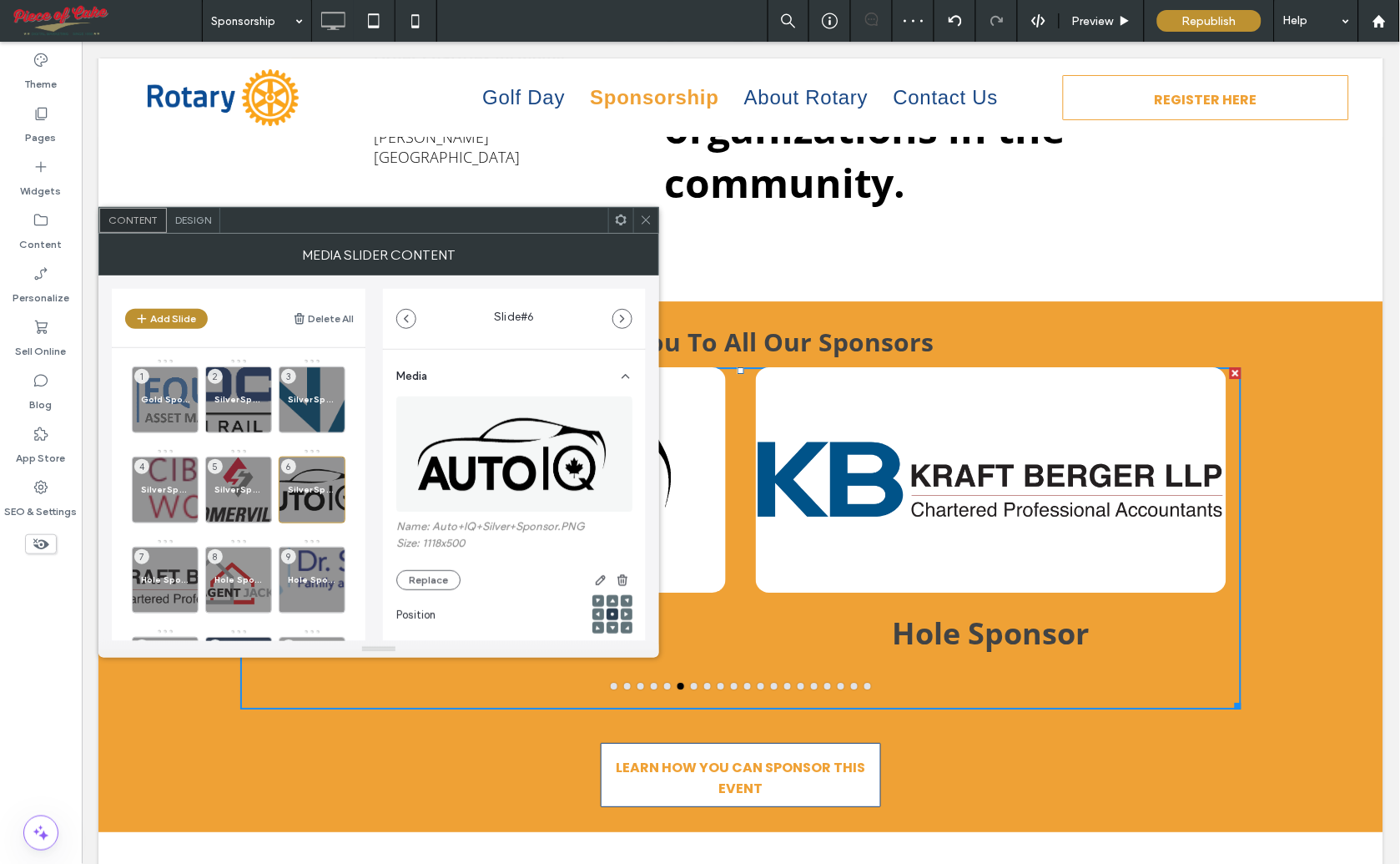
click at [545, 281] on div "**********" at bounding box center [378, 458] width 534 height 365
click at [643, 225] on icon at bounding box center [646, 219] width 13 height 13
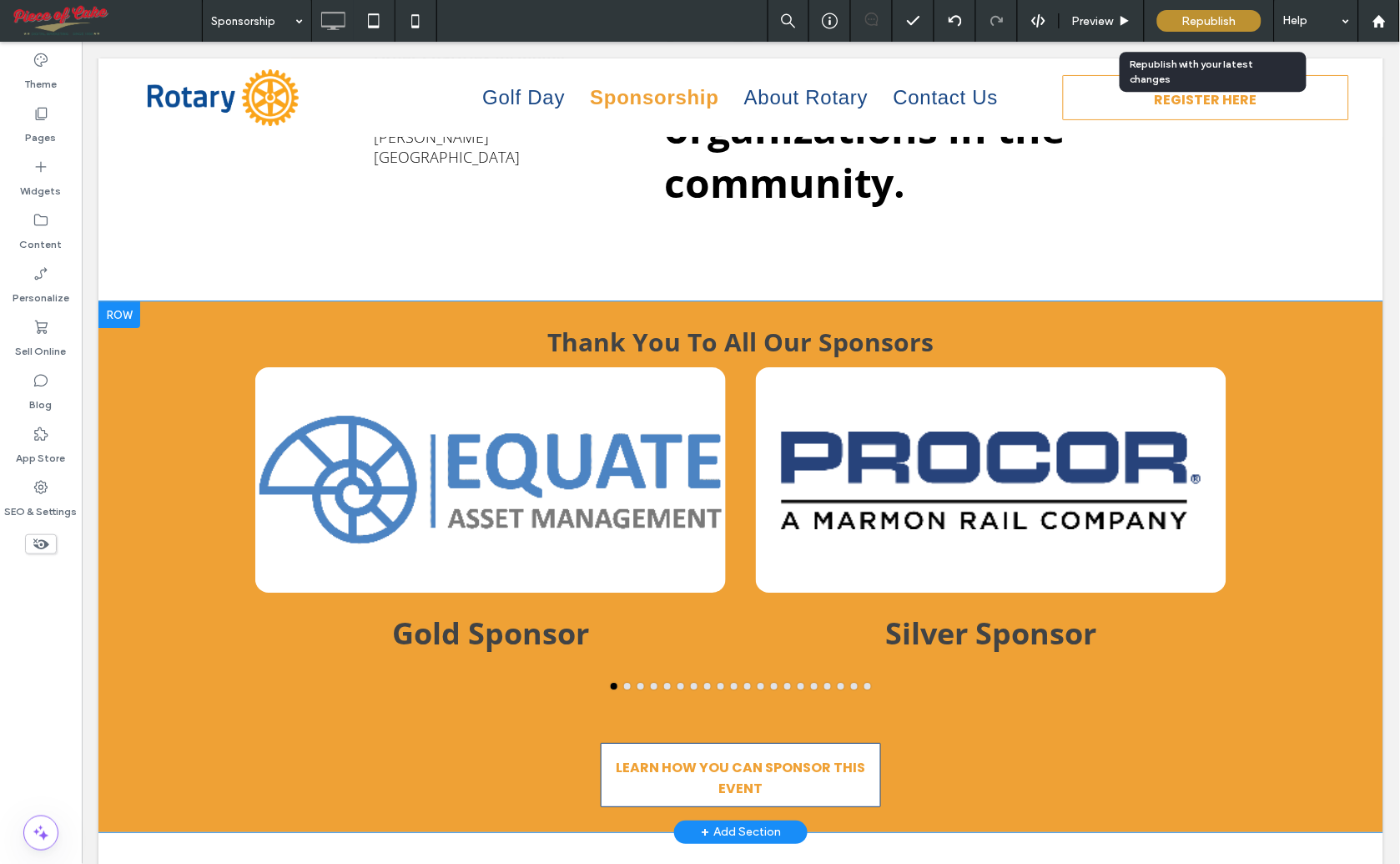
click at [1209, 17] on span "Republish" at bounding box center [1208, 21] width 54 height 14
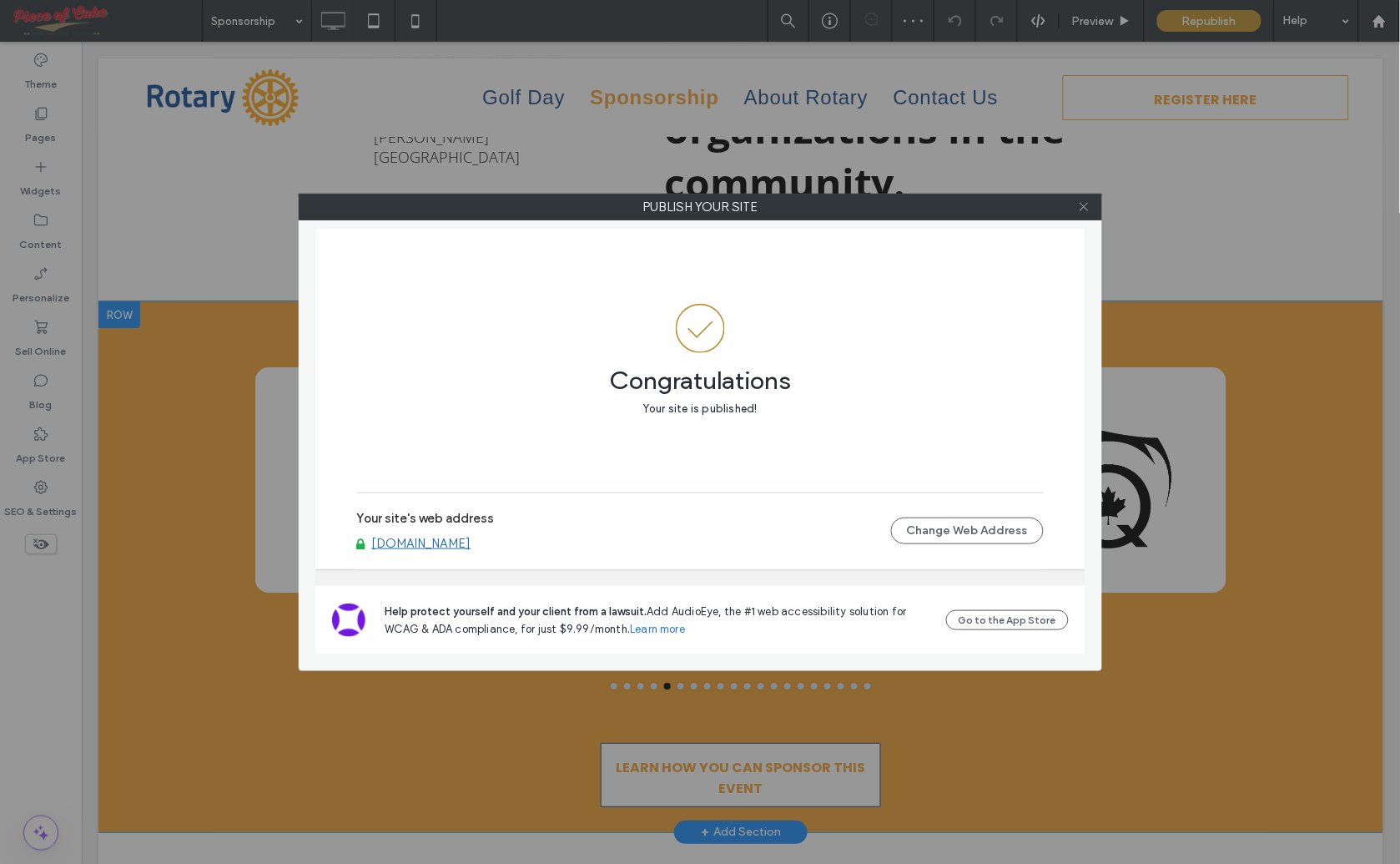
click at [1086, 202] on icon at bounding box center [1084, 206] width 13 height 13
